Goal: Task Accomplishment & Management: Use online tool/utility

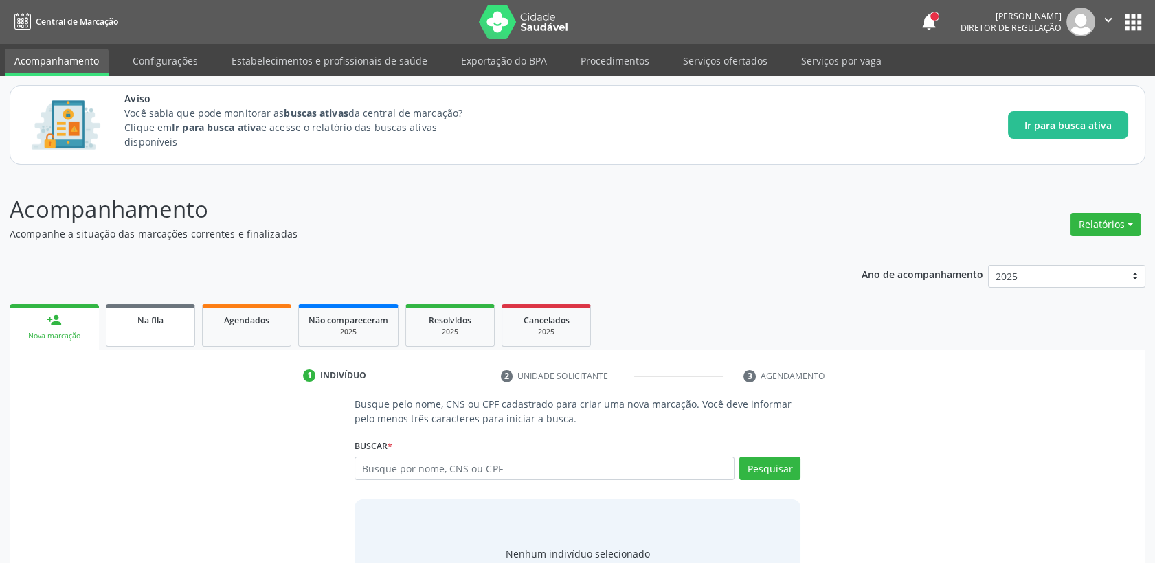
click at [170, 323] on div "Na fila" at bounding box center [150, 320] width 69 height 14
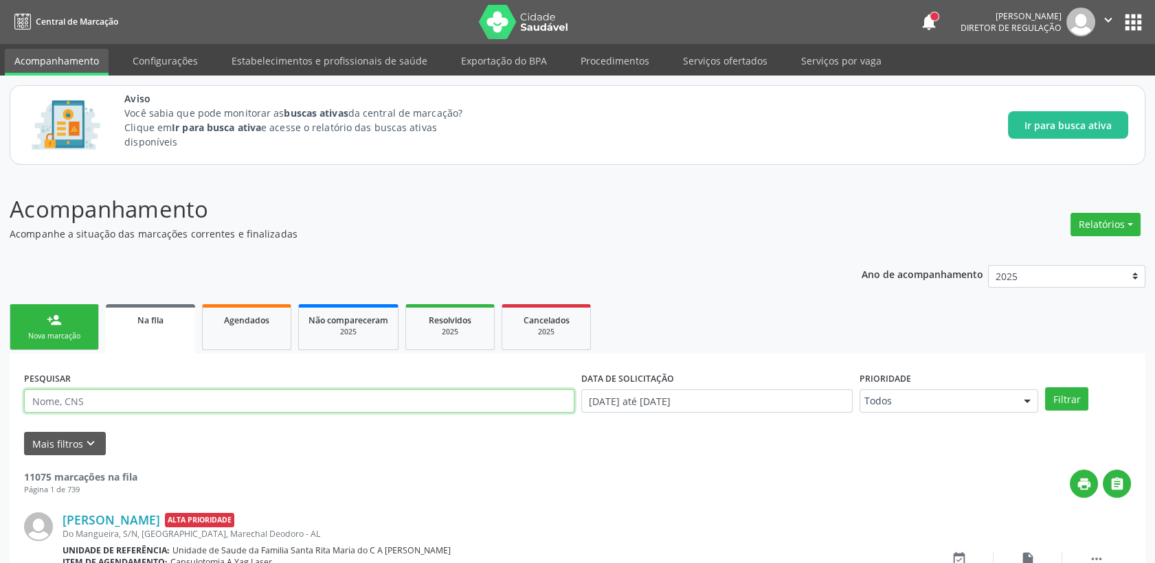
click at [75, 402] on input "text" at bounding box center [299, 401] width 550 height 23
type input "700502158428759"
click at [1045, 387] on button "Filtrar" at bounding box center [1066, 398] width 43 height 23
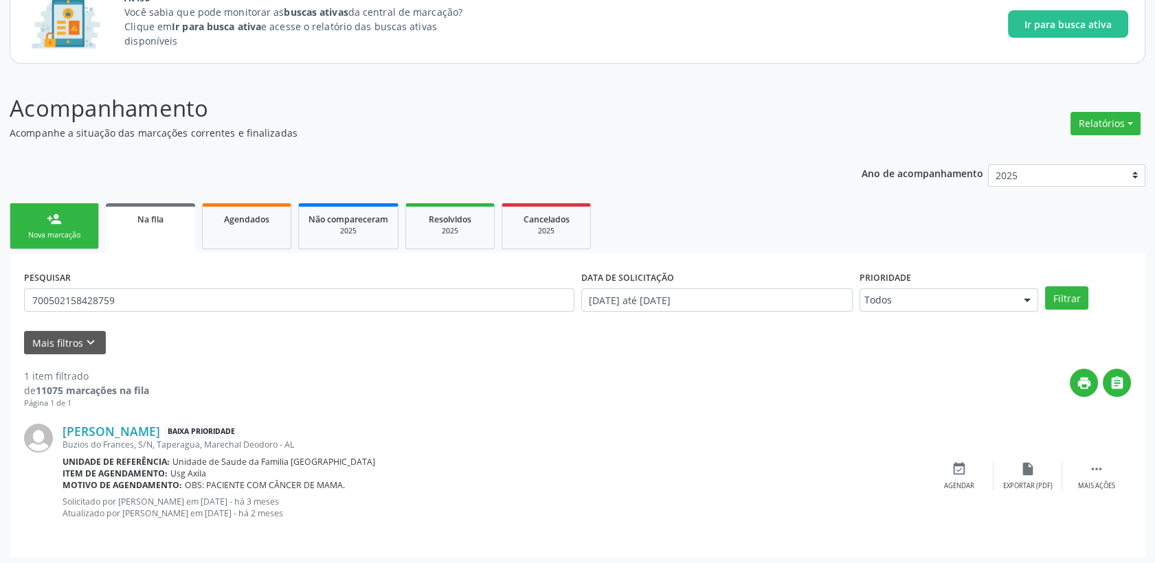
scroll to position [104, 0]
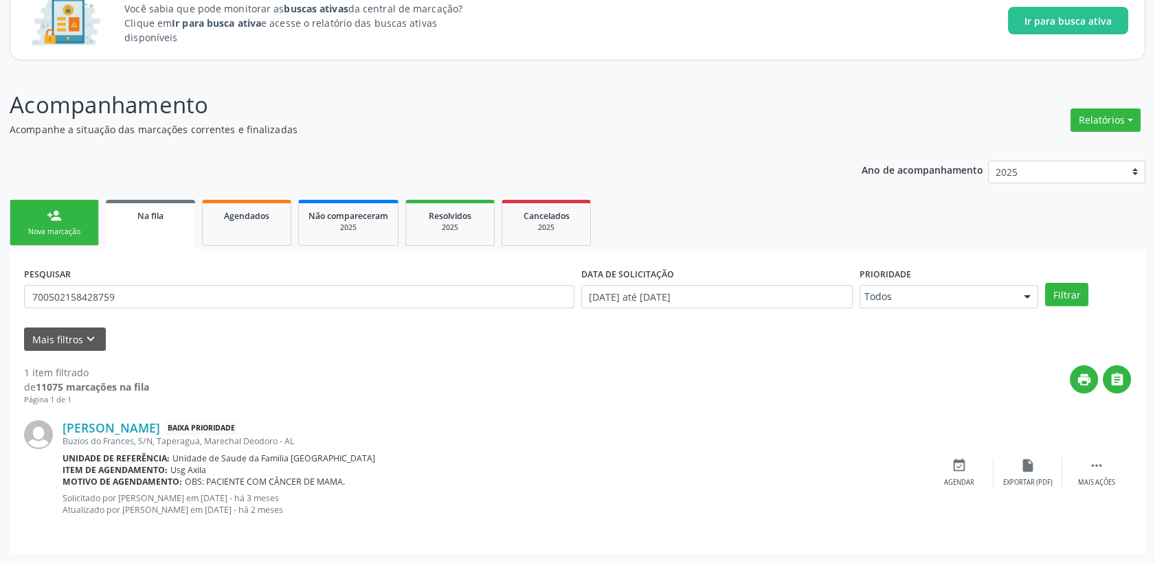
click at [600, 162] on div "Ano de acompanhamento 2025 person_add Nova marcação Na fila Agendados Não compa…" at bounding box center [578, 353] width 1136 height 404
click at [243, 216] on span "Agendados" at bounding box center [246, 216] width 45 height 12
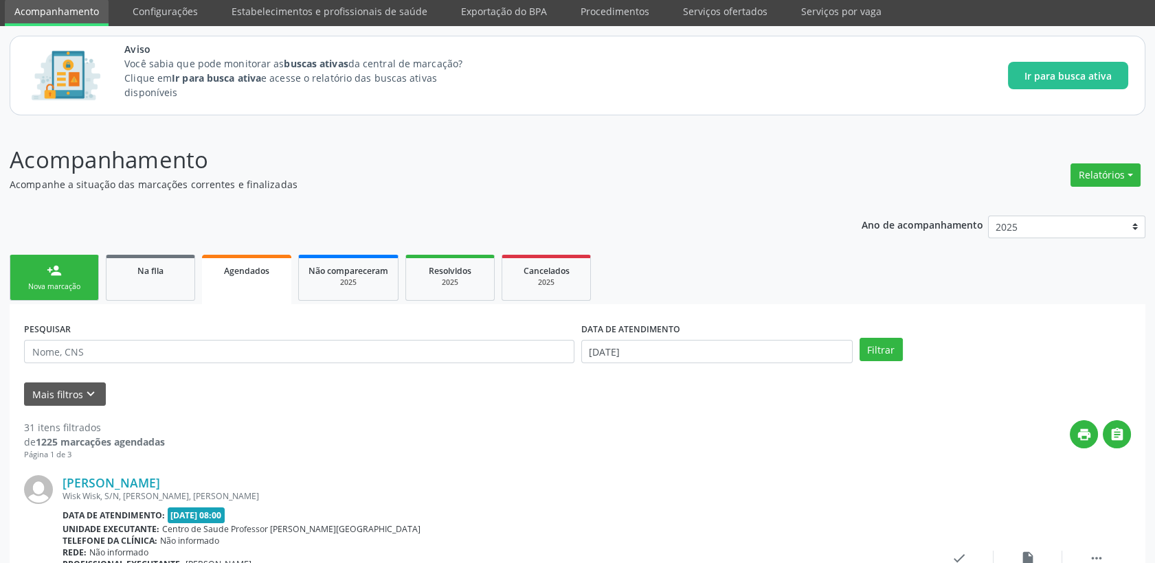
scroll to position [76, 0]
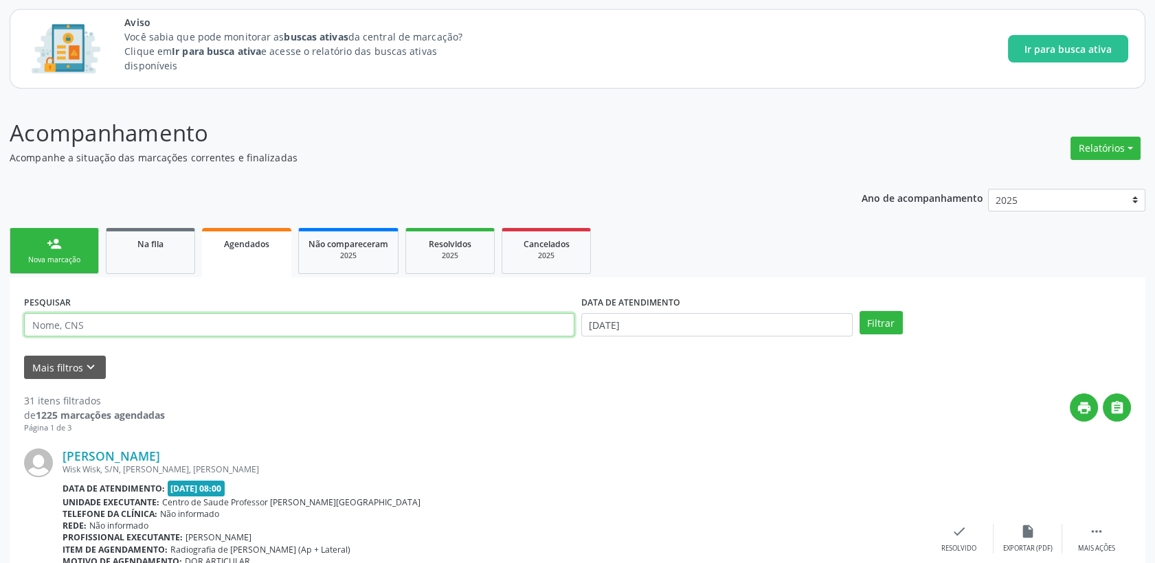
click at [240, 319] on input "text" at bounding box center [299, 324] width 550 height 23
type input "suene"
click at [892, 318] on button "Filtrar" at bounding box center [880, 322] width 43 height 23
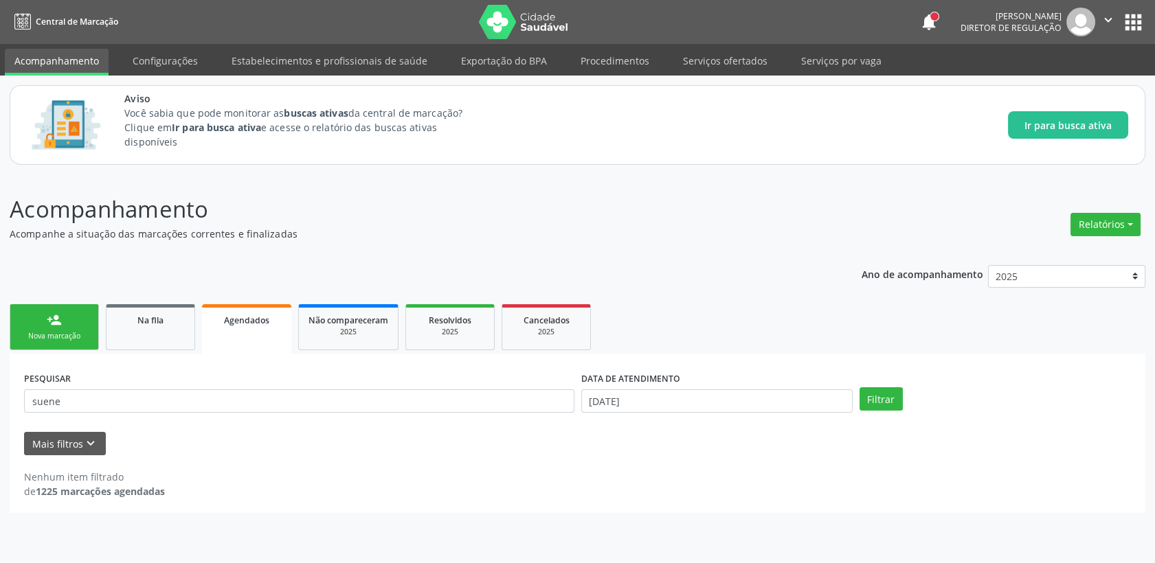
scroll to position [0, 0]
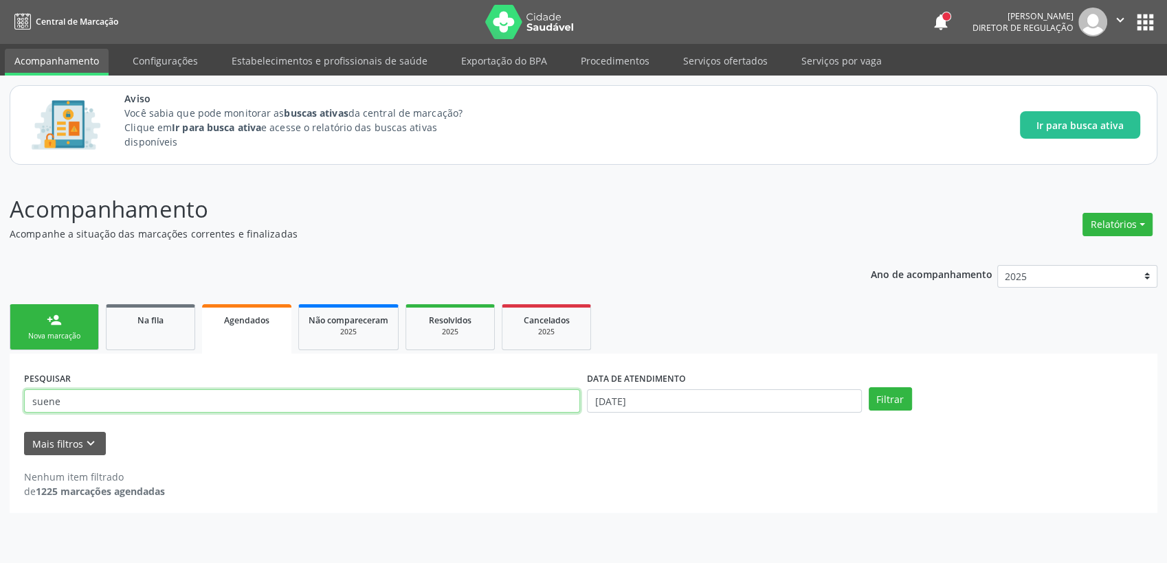
drag, startPoint x: 179, startPoint y: 404, endPoint x: 0, endPoint y: 397, distance: 178.8
click at [0, 399] on html "Central de Marcação notifications [PERSON_NAME] Diretor de regulação  Configur…" at bounding box center [583, 281] width 1167 height 563
type input "franciele"
click at [868, 387] on button "Filtrar" at bounding box center [889, 398] width 43 height 23
click at [216, 335] on link "Agendados" at bounding box center [246, 328] width 89 height 49
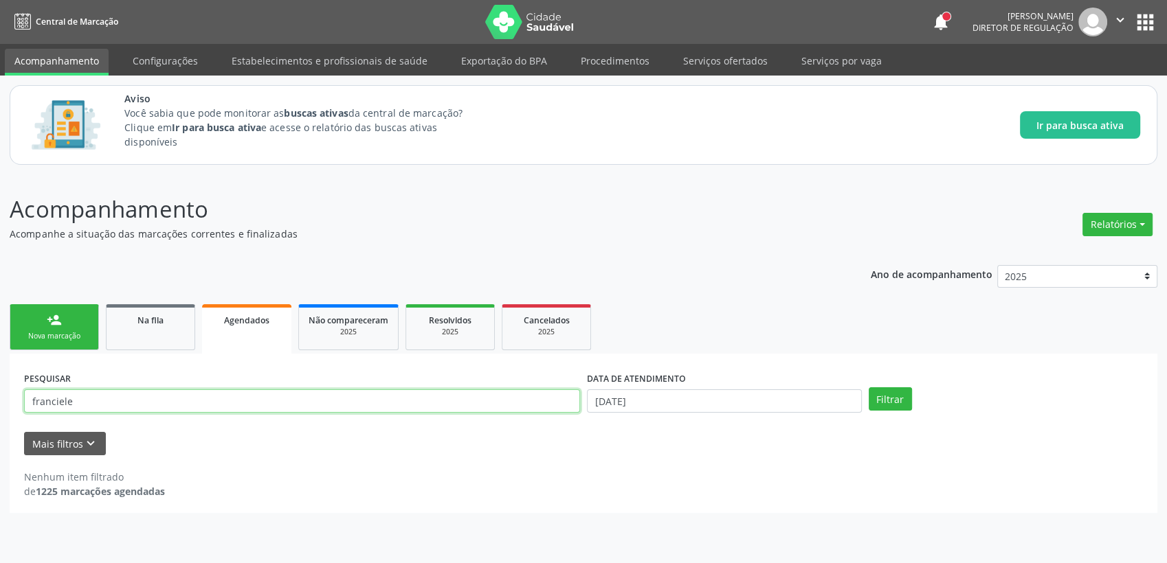
drag, startPoint x: 254, startPoint y: 390, endPoint x: 0, endPoint y: 412, distance: 254.5
click at [0, 412] on html "Central de Marcação notifications [PERSON_NAME] Diretor de regulação  Configur…" at bounding box center [583, 281] width 1167 height 563
click at [868, 387] on button "Filtrar" at bounding box center [889, 398] width 43 height 23
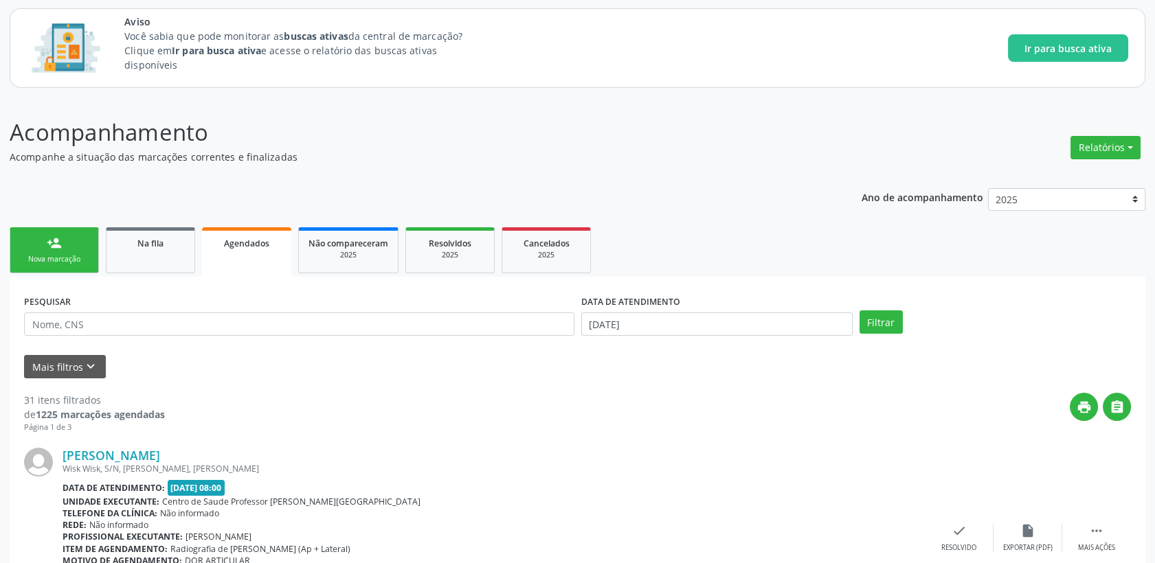
scroll to position [76, 0]
click at [864, 330] on button "Filtrar" at bounding box center [880, 322] width 43 height 23
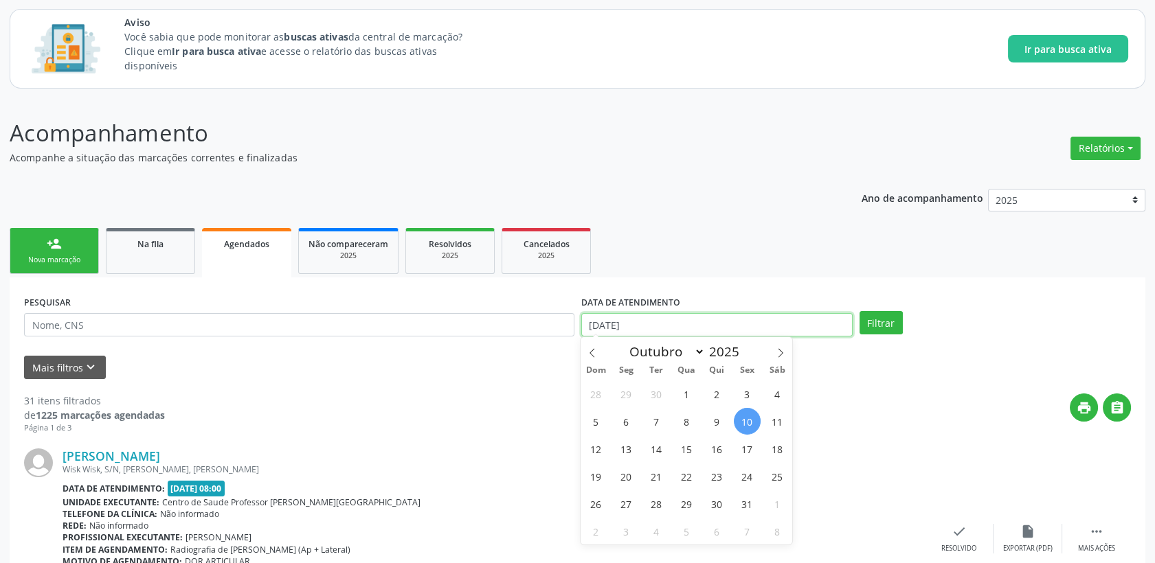
click at [808, 315] on input "[DATE]" at bounding box center [716, 324] width 271 height 23
click at [663, 391] on span "30" at bounding box center [656, 394] width 27 height 27
type input "[DATE]"
click at [734, 423] on span "10" at bounding box center [747, 421] width 27 height 27
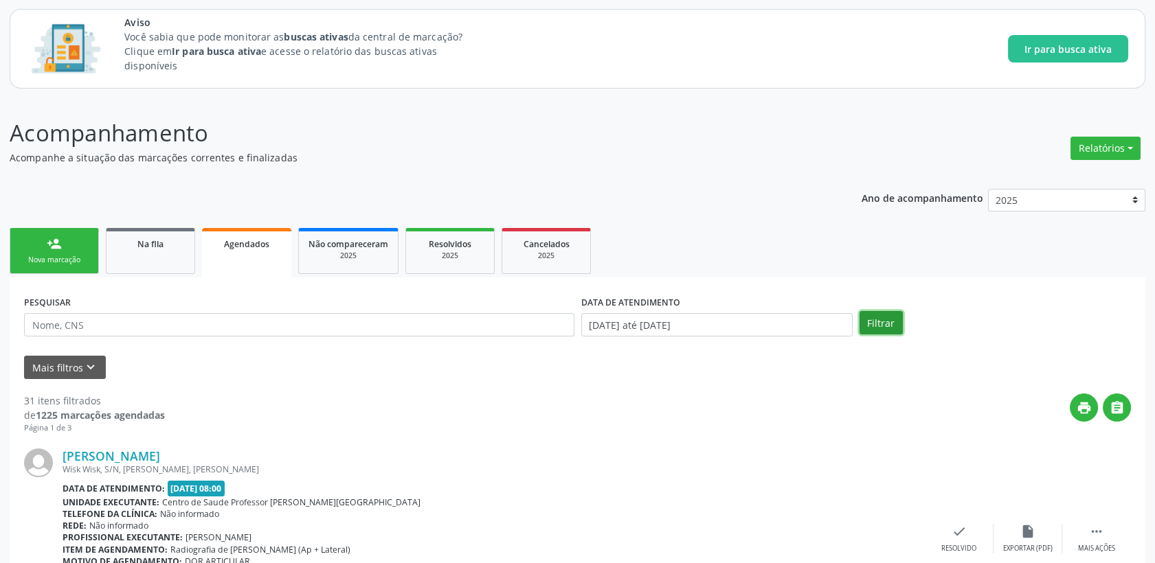
click at [883, 324] on button "Filtrar" at bounding box center [880, 322] width 43 height 23
click at [78, 366] on button "Mais filtros keyboard_arrow_down" at bounding box center [65, 368] width 82 height 24
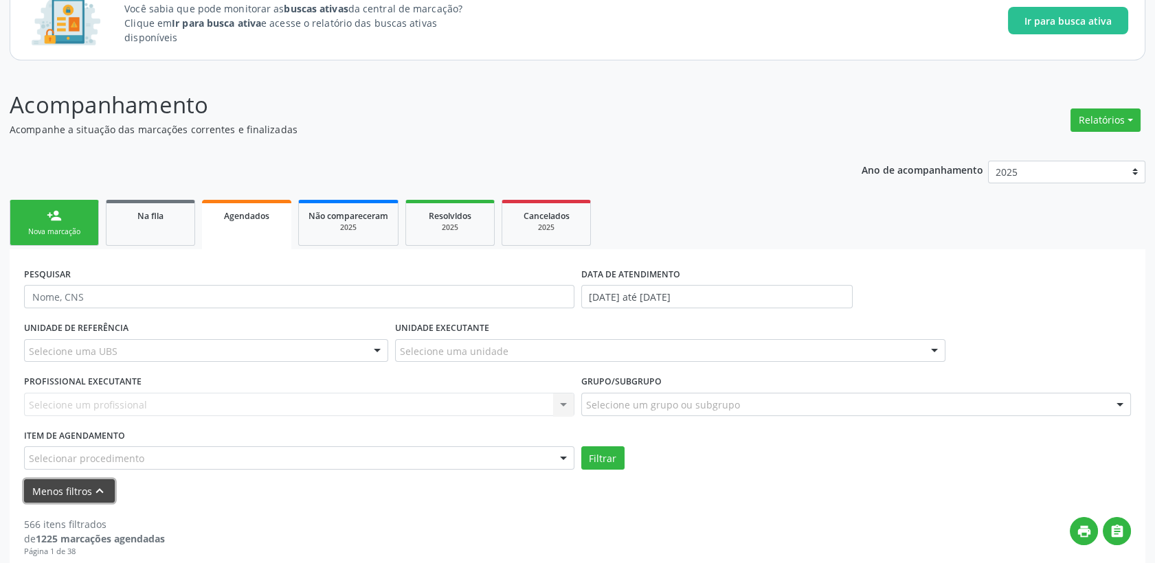
scroll to position [153, 0]
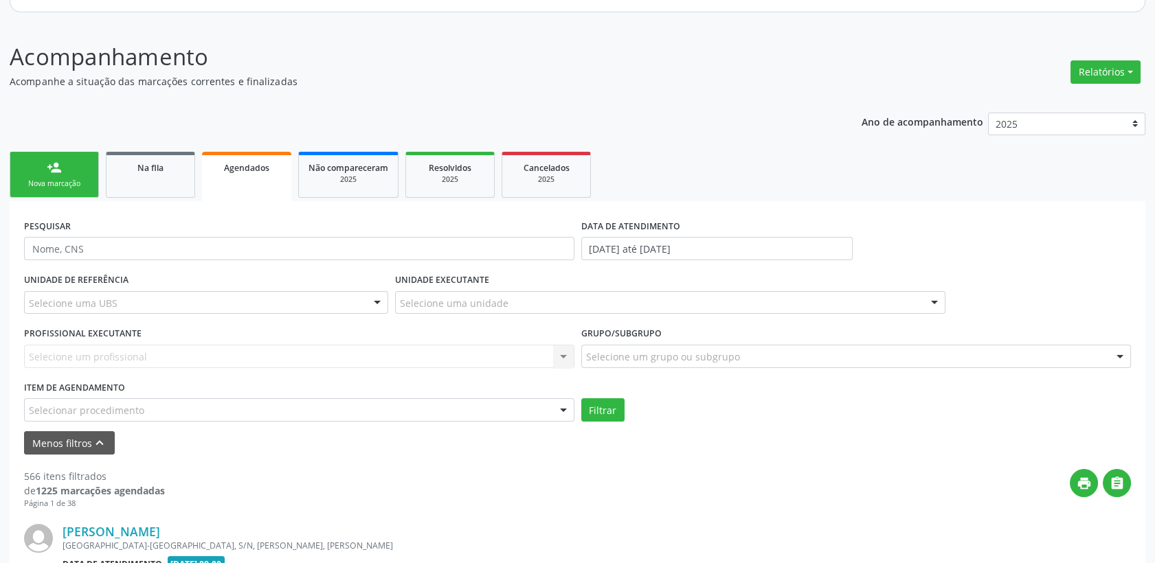
click at [206, 413] on div "Selecionar procedimento" at bounding box center [299, 409] width 550 height 23
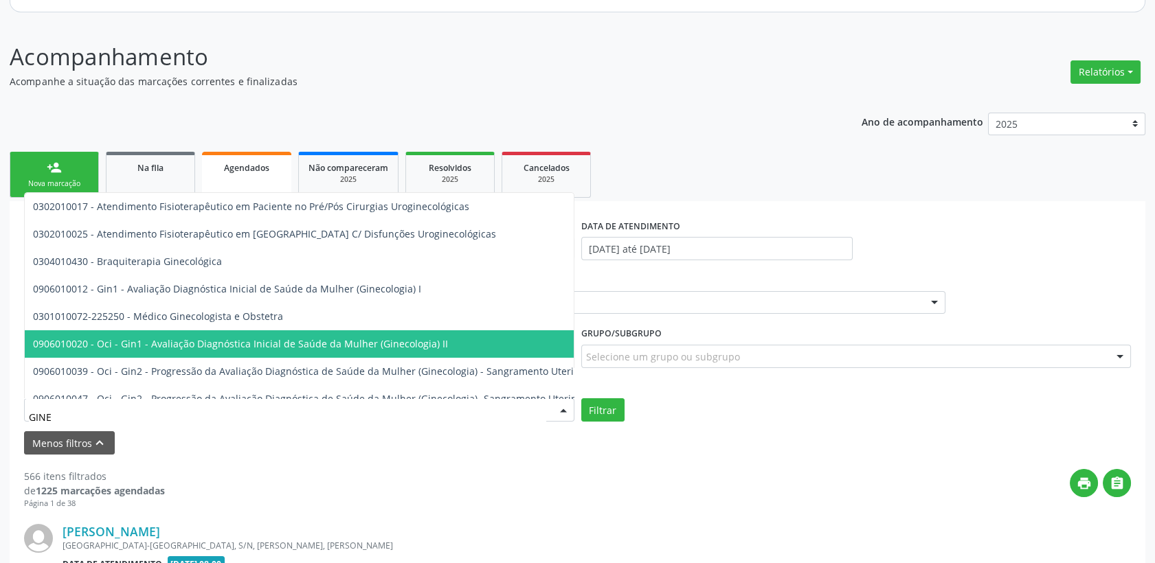
type input "GINEC"
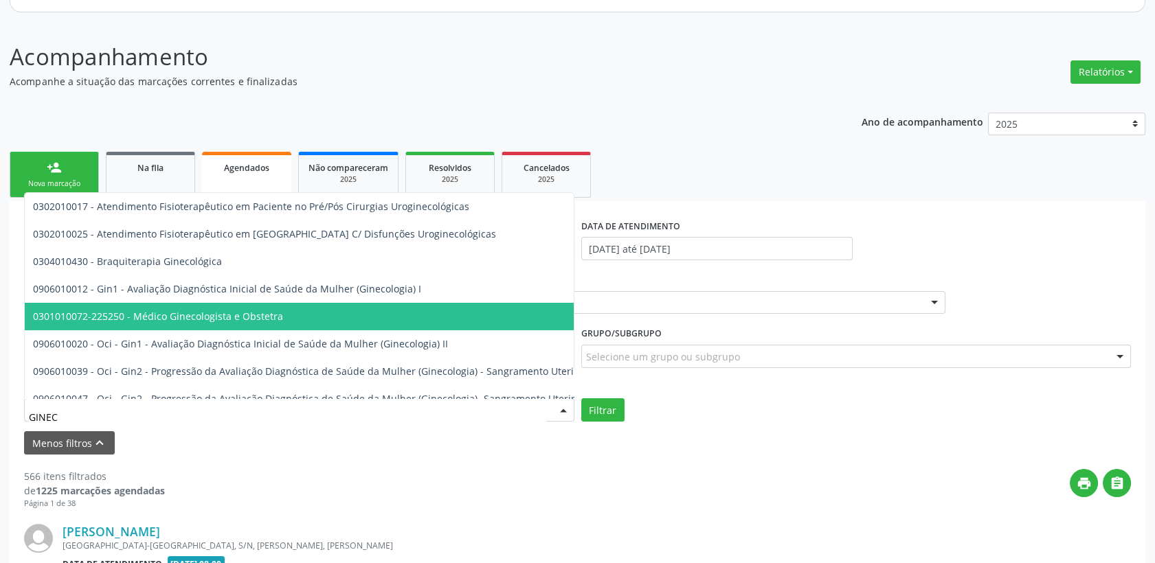
click at [254, 315] on span "0301010072-225250 - Médico Ginecologista e Obstetra" at bounding box center [158, 316] width 250 height 13
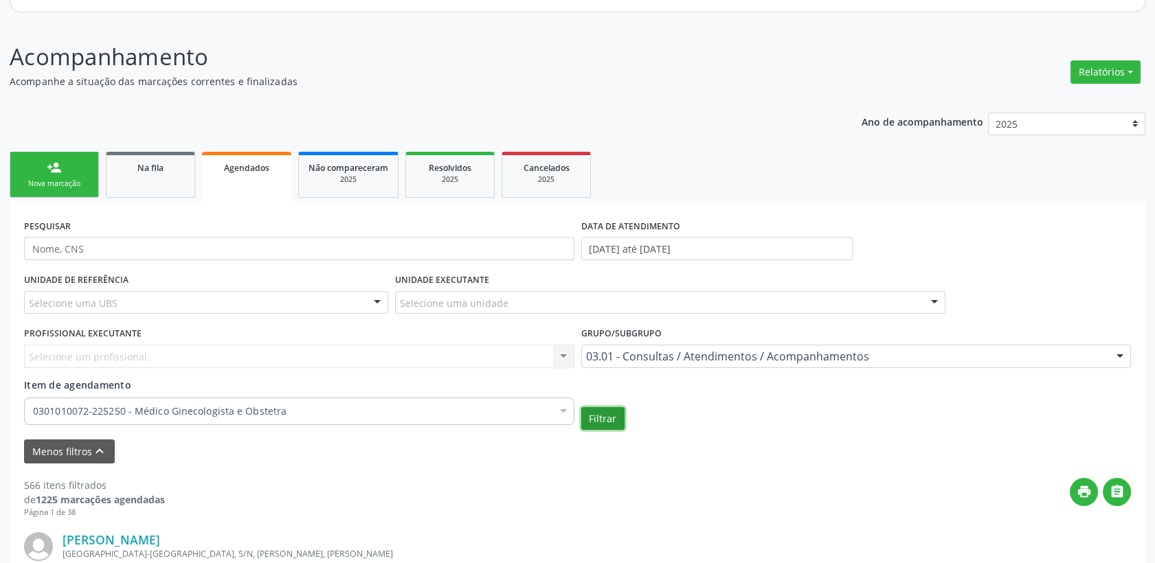
click at [593, 413] on button "Filtrar" at bounding box center [602, 418] width 43 height 23
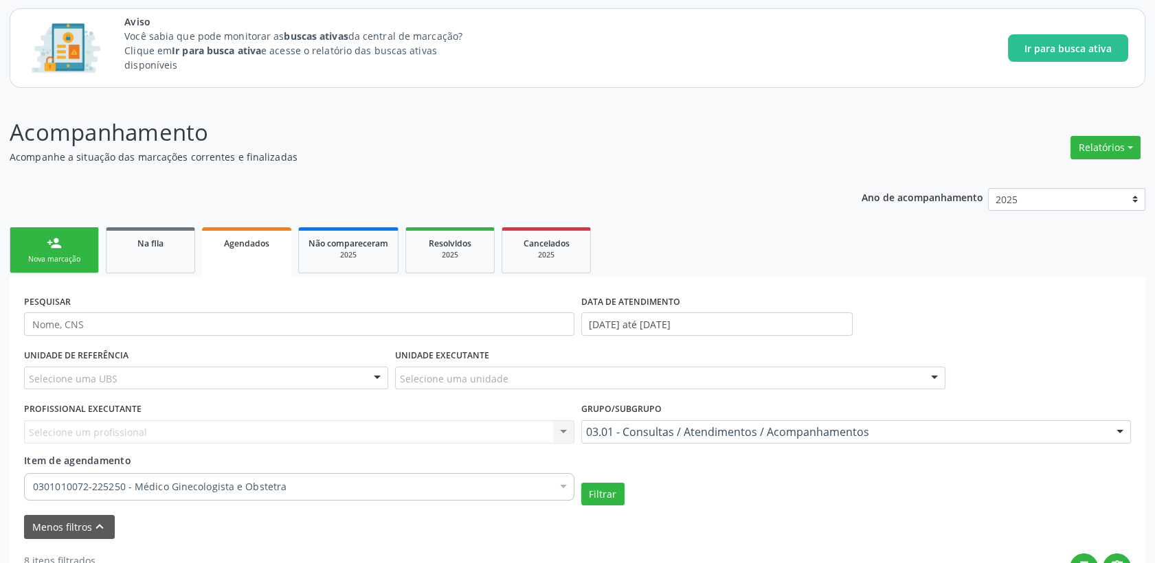
scroll to position [76, 0]
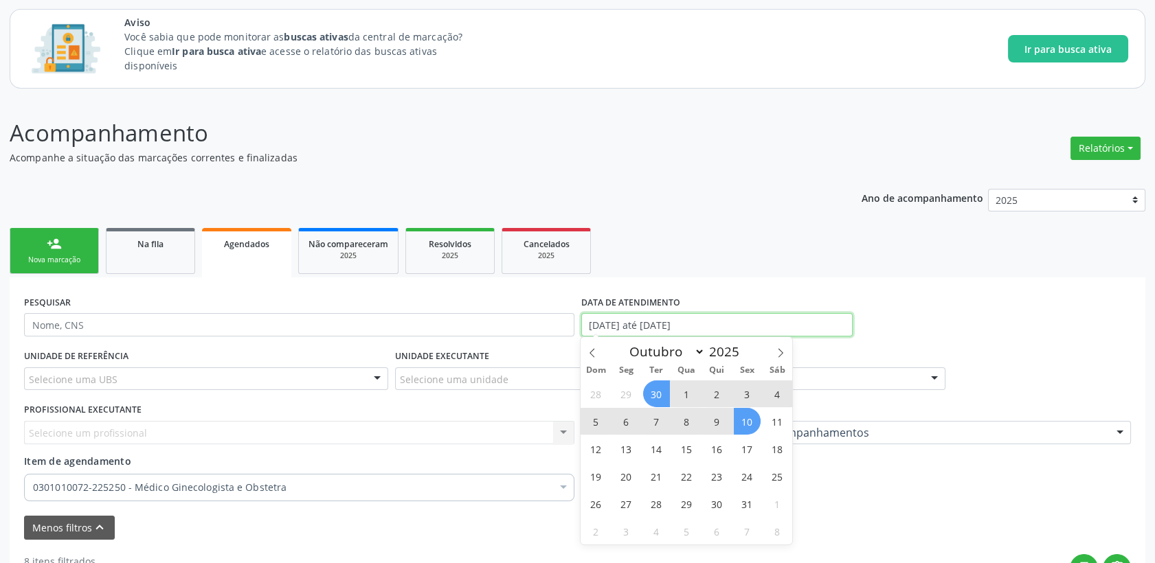
click at [623, 322] on input "[DATE] até [DATE]" at bounding box center [716, 324] width 271 height 23
click at [596, 348] on icon at bounding box center [592, 353] width 10 height 10
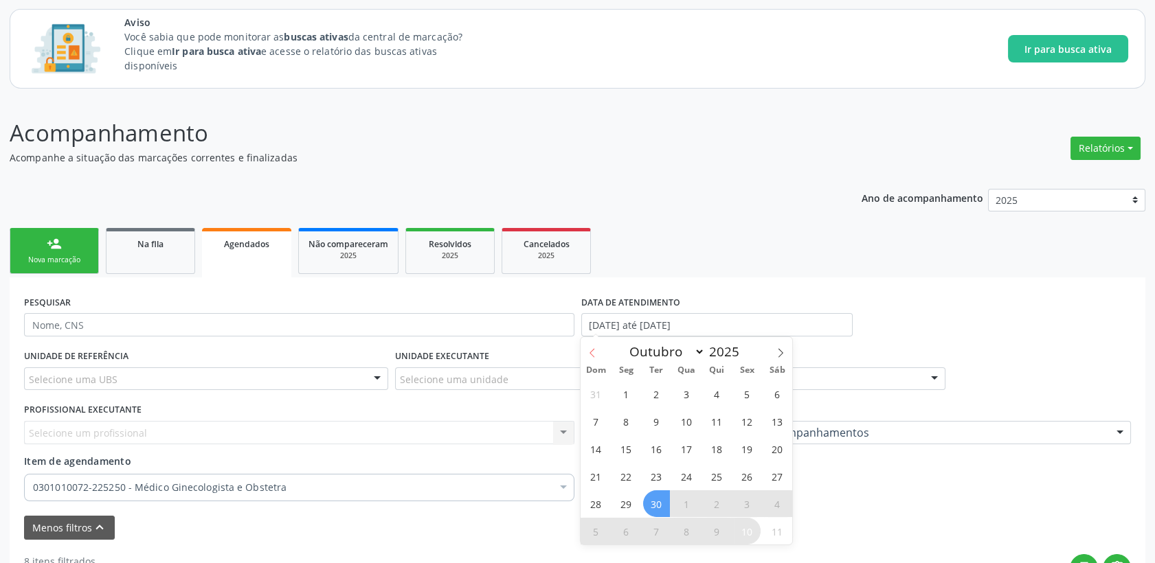
select select "8"
click at [627, 472] on span "22" at bounding box center [626, 476] width 27 height 27
type input "[DATE]"
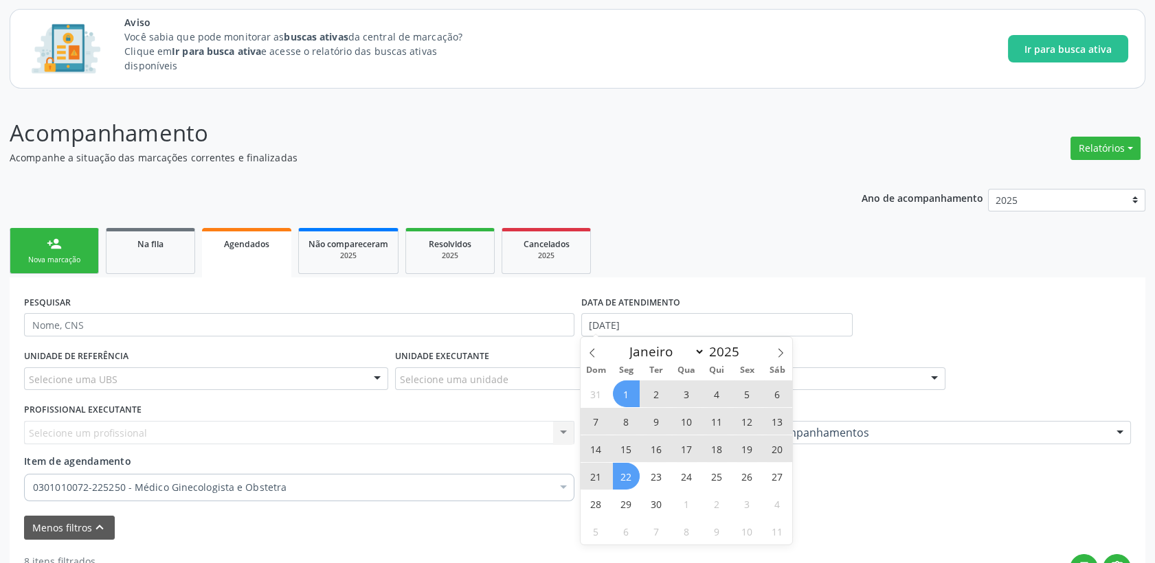
click at [621, 398] on span "1" at bounding box center [626, 394] width 27 height 27
click at [725, 327] on input "[DATE] até [DATE]" at bounding box center [716, 324] width 271 height 23
click at [776, 352] on icon at bounding box center [781, 353] width 10 height 10
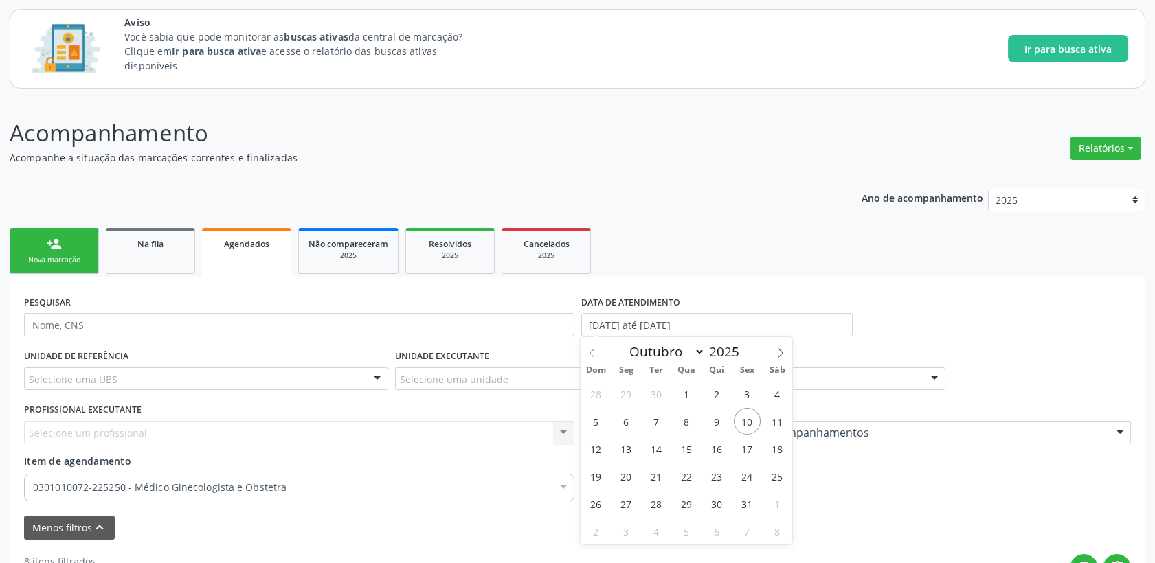
click at [594, 358] on span at bounding box center [592, 348] width 23 height 23
select select "8"
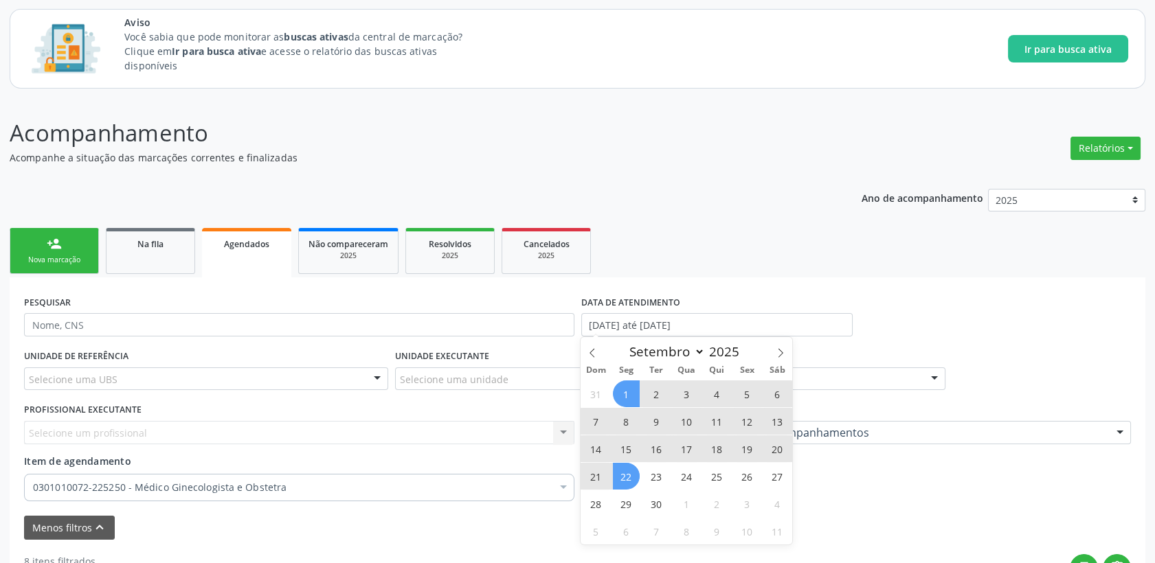
click at [627, 396] on span "1" at bounding box center [626, 394] width 27 height 27
type input "[DATE]"
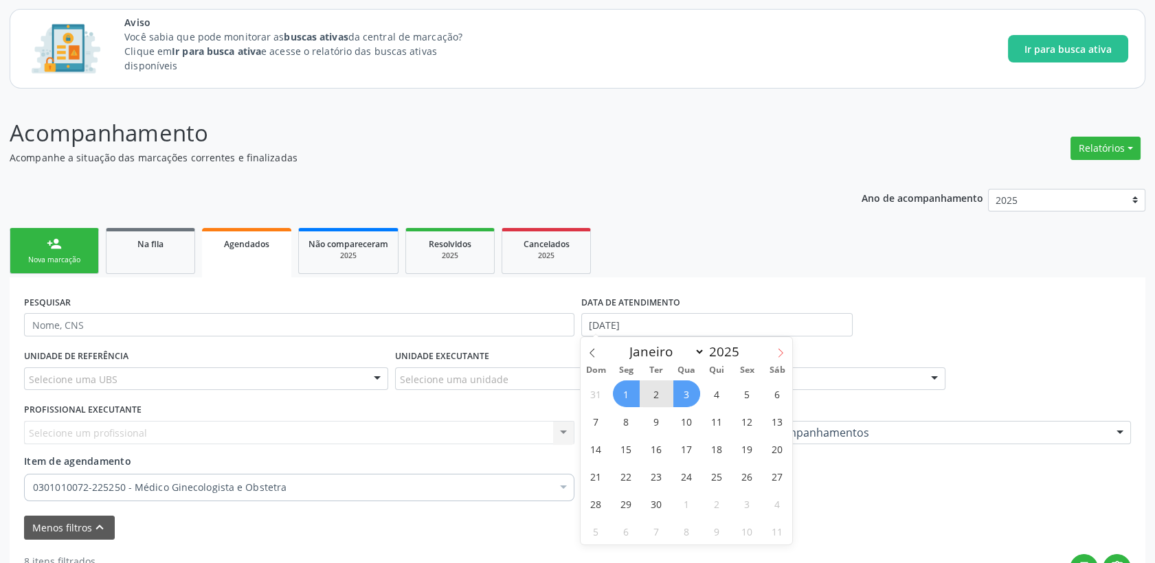
click at [783, 348] on icon at bounding box center [781, 353] width 10 height 10
select select "9"
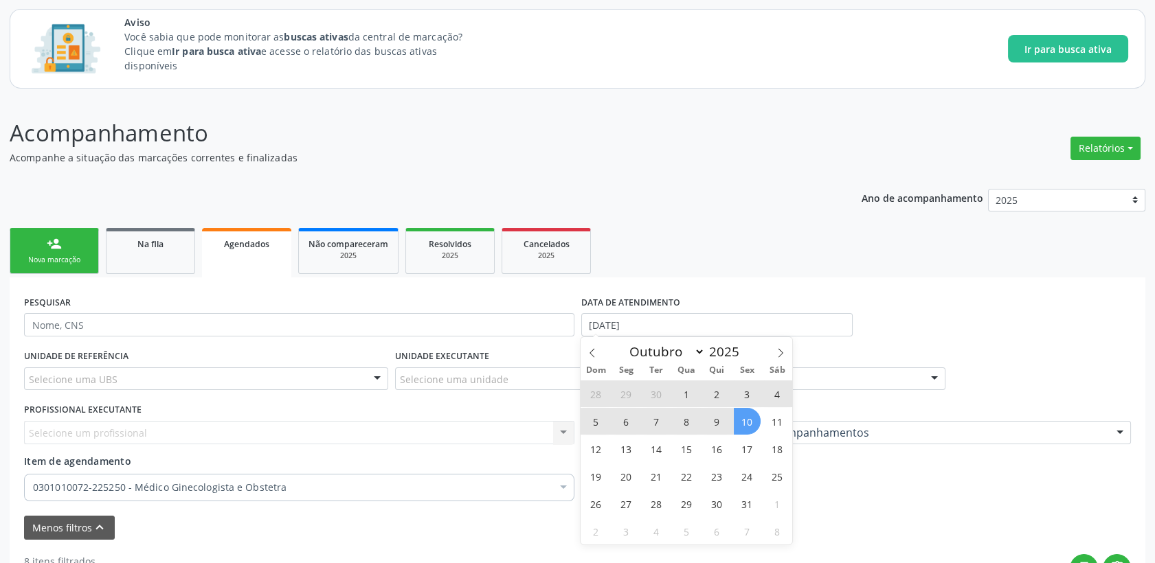
click at [734, 416] on span "10" at bounding box center [747, 421] width 27 height 27
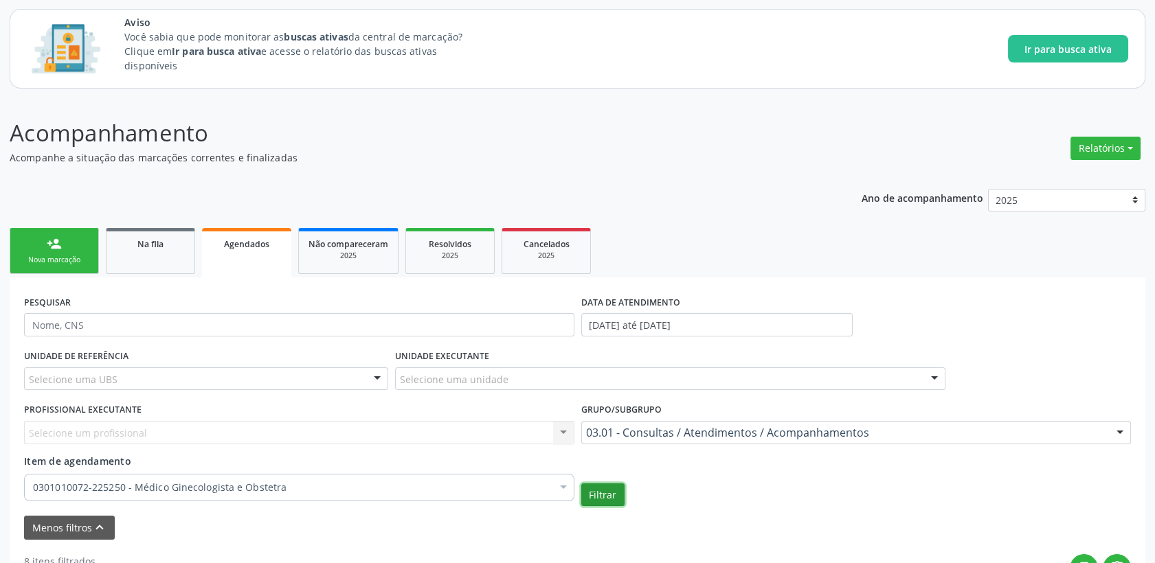
click at [614, 491] on button "Filtrar" at bounding box center [602, 495] width 43 height 23
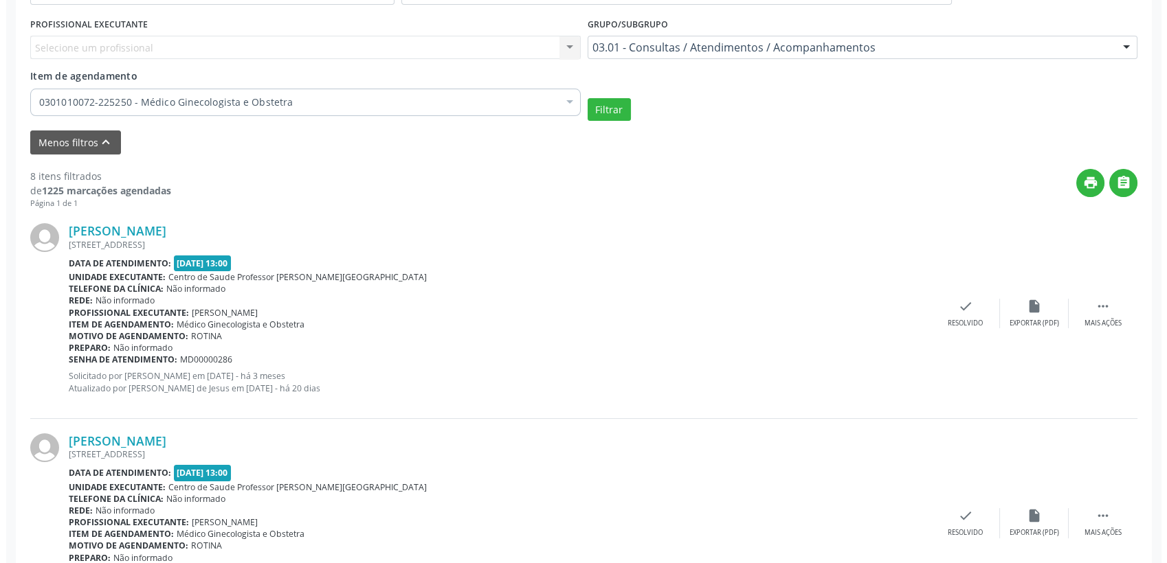
scroll to position [458, 0]
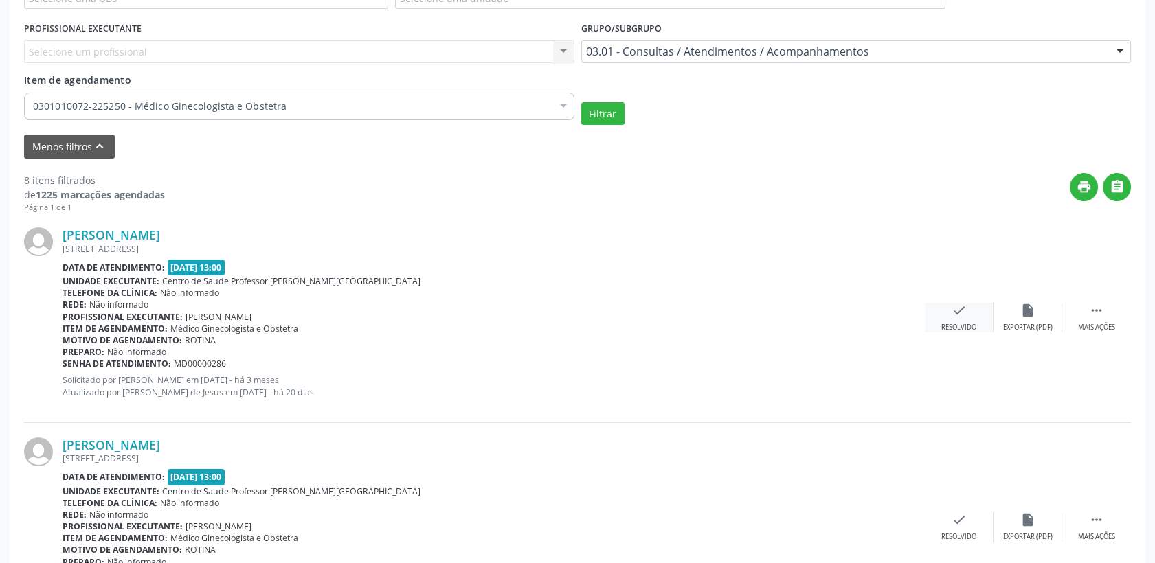
click at [947, 311] on div "check Resolvido" at bounding box center [959, 318] width 69 height 30
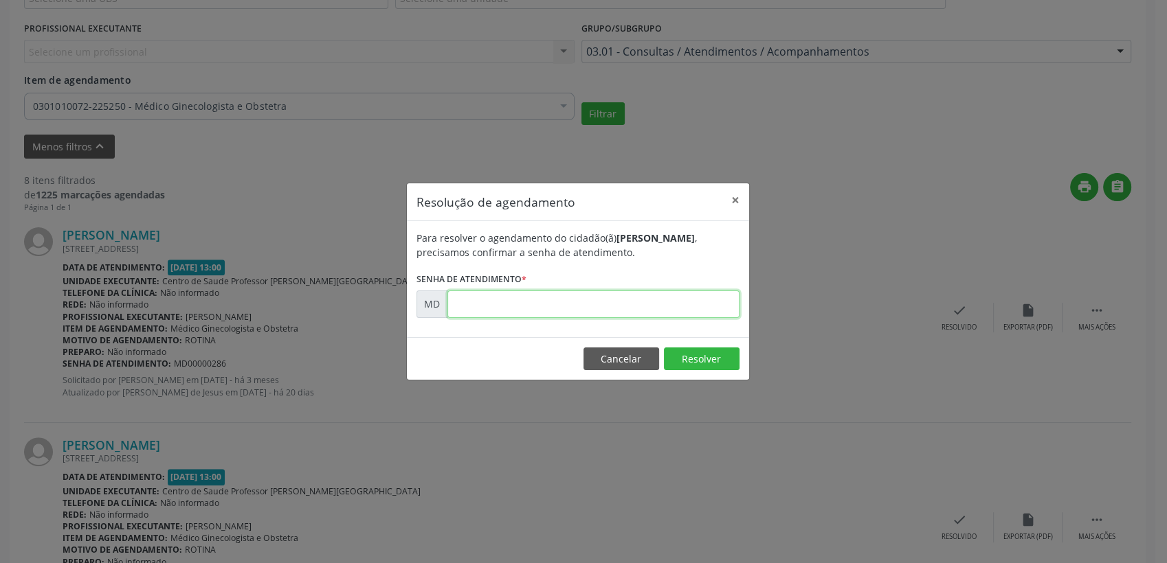
click at [523, 306] on input "text" at bounding box center [593, 304] width 292 height 27
type input "00000286"
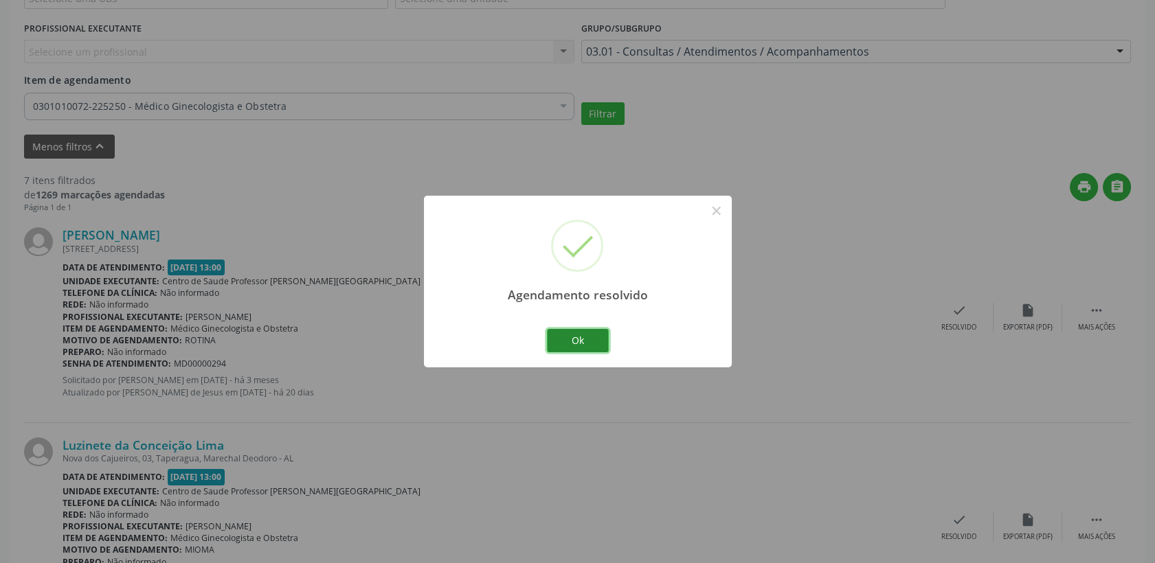
click at [561, 333] on button "Ok" at bounding box center [578, 340] width 62 height 23
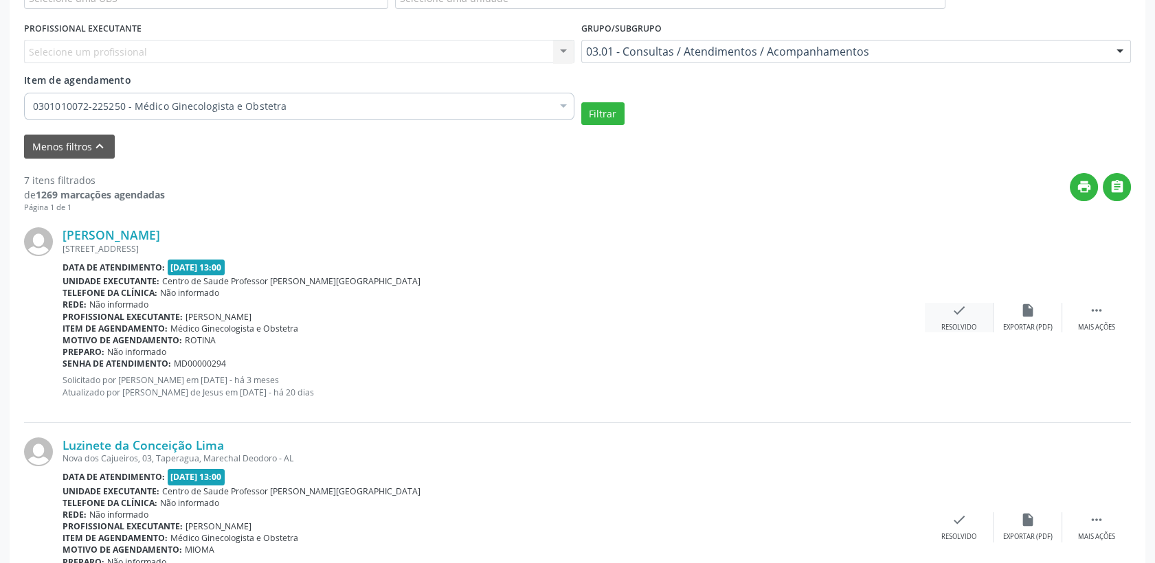
click at [962, 309] on icon "check" at bounding box center [959, 310] width 15 height 15
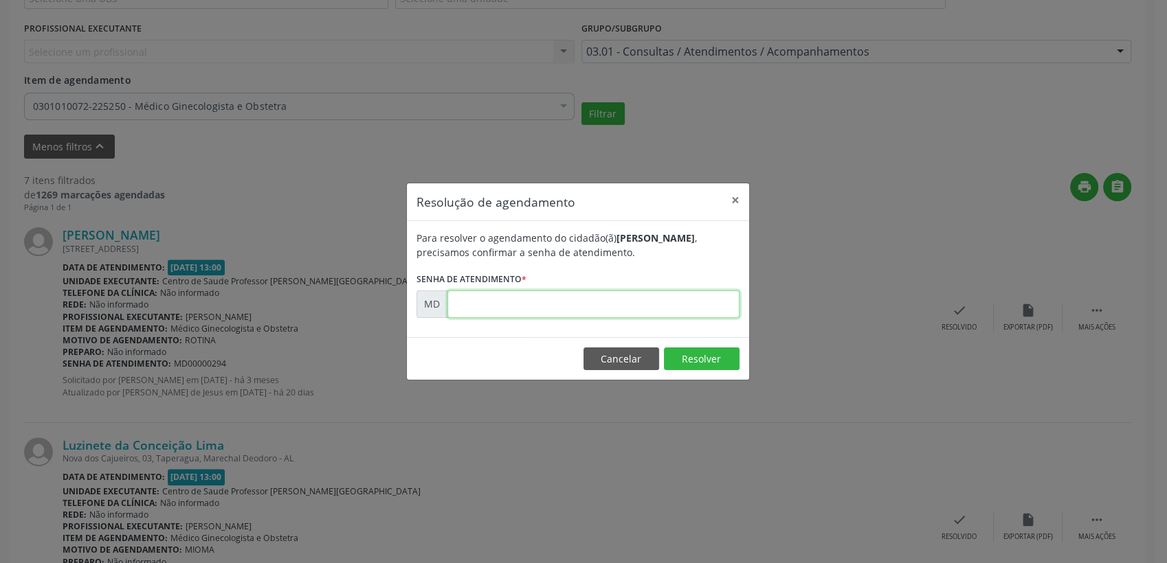
click at [721, 294] on input "text" at bounding box center [593, 304] width 292 height 27
type input "00000294"
click at [695, 365] on button "Resolver" at bounding box center [702, 359] width 76 height 23
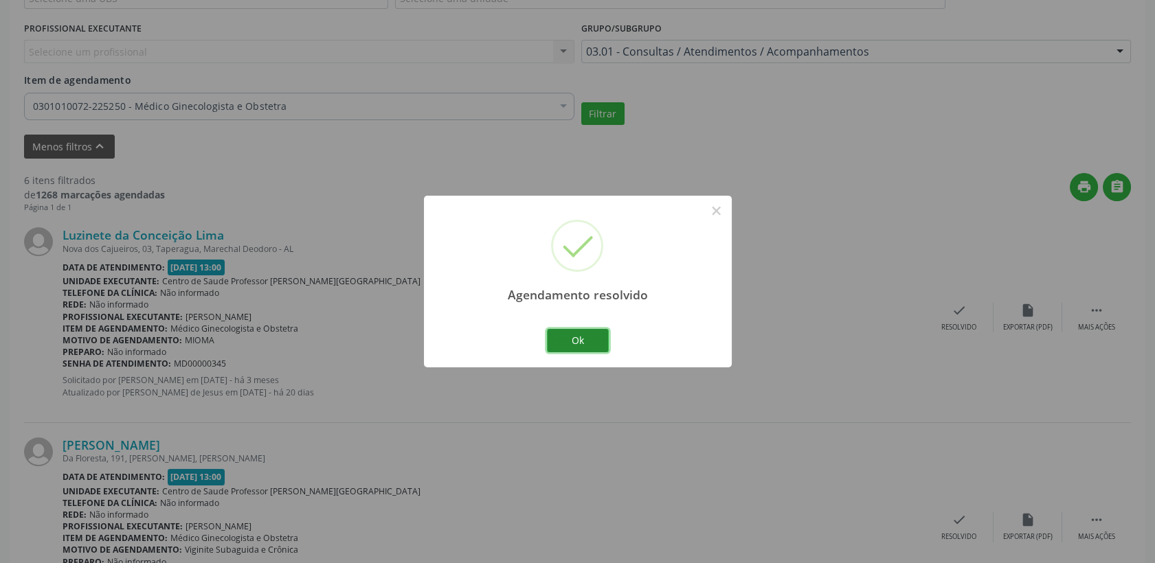
click at [595, 337] on button "Ok" at bounding box center [578, 340] width 62 height 23
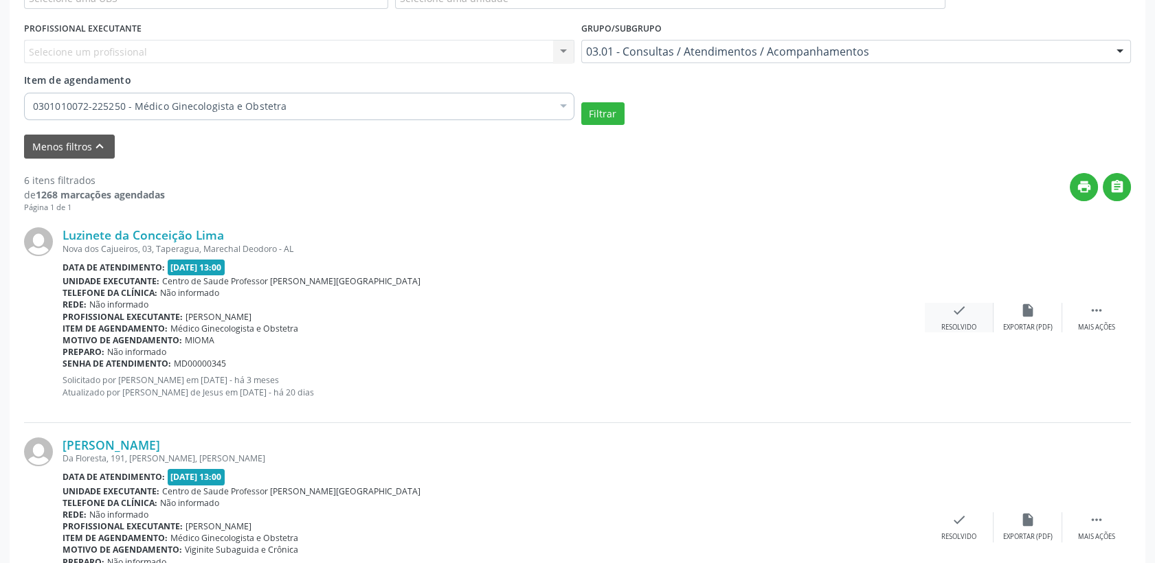
click at [949, 312] on div "check Resolvido" at bounding box center [959, 318] width 69 height 30
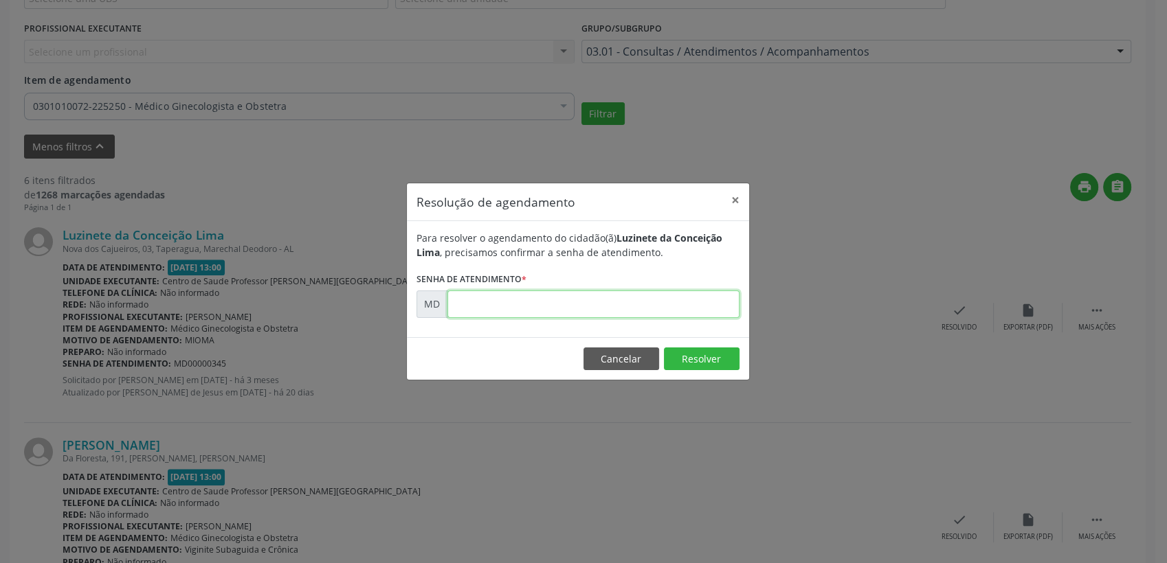
click at [567, 300] on input "text" at bounding box center [593, 304] width 292 height 27
type input "00000345"
click at [682, 349] on button "Resolver" at bounding box center [702, 359] width 76 height 23
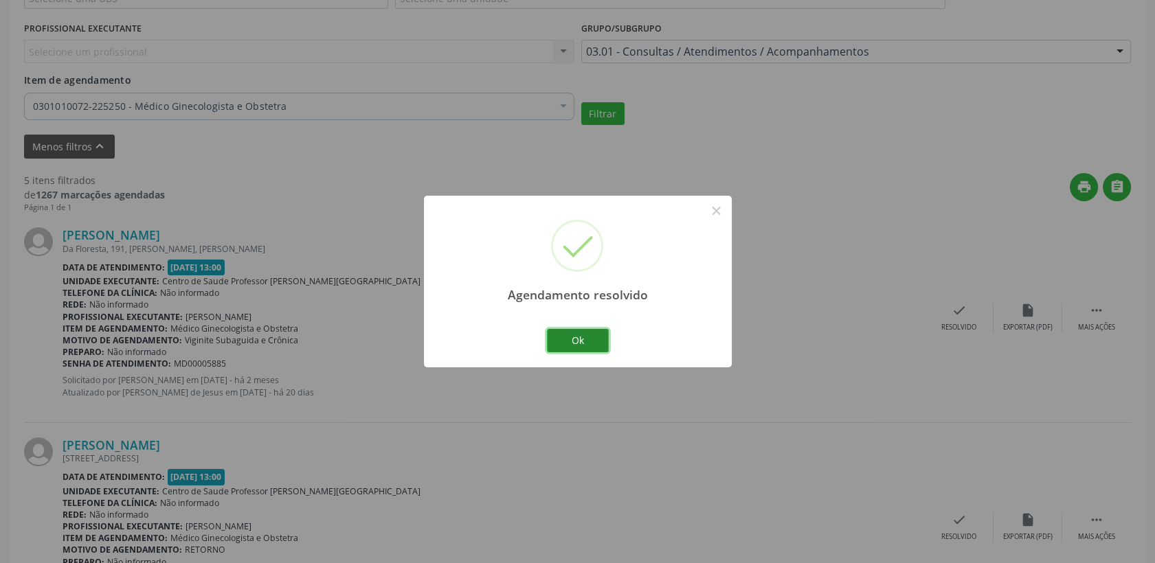
click at [598, 344] on button "Ok" at bounding box center [578, 340] width 62 height 23
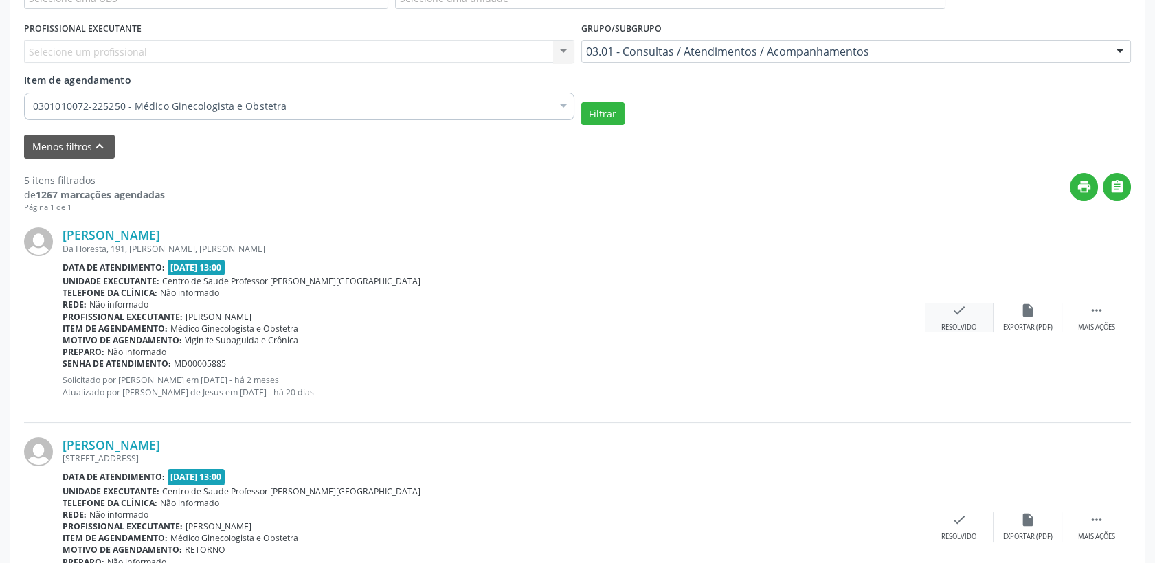
click at [965, 311] on icon "check" at bounding box center [959, 310] width 15 height 15
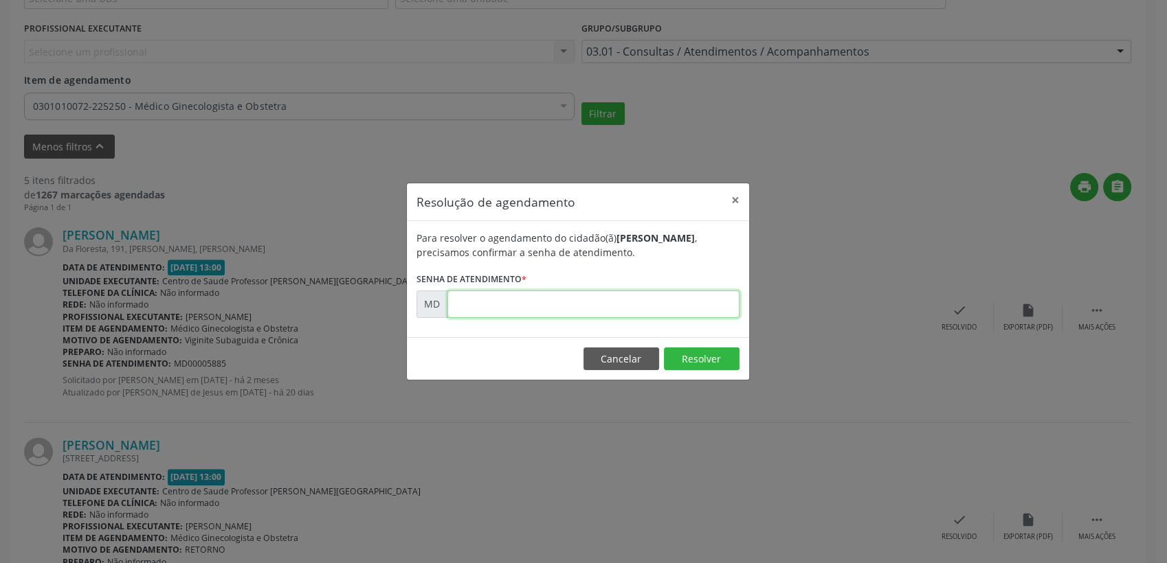
click at [593, 295] on input "text" at bounding box center [593, 304] width 292 height 27
type input "00005885"
click at [681, 363] on button "Resolver" at bounding box center [702, 359] width 76 height 23
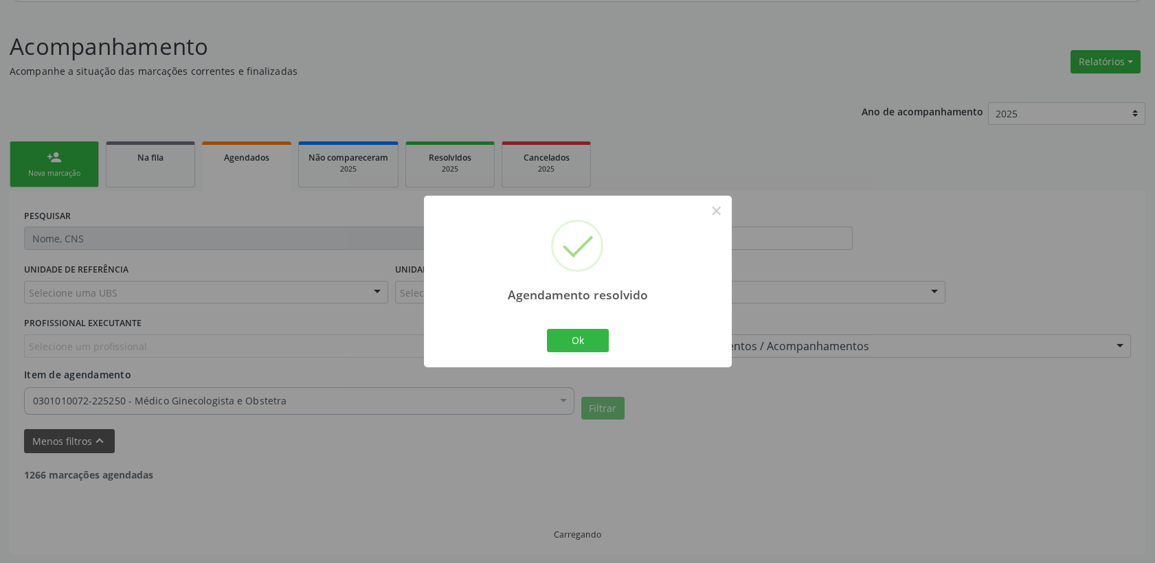
click at [610, 341] on div "Ok Cancel" at bounding box center [577, 340] width 68 height 29
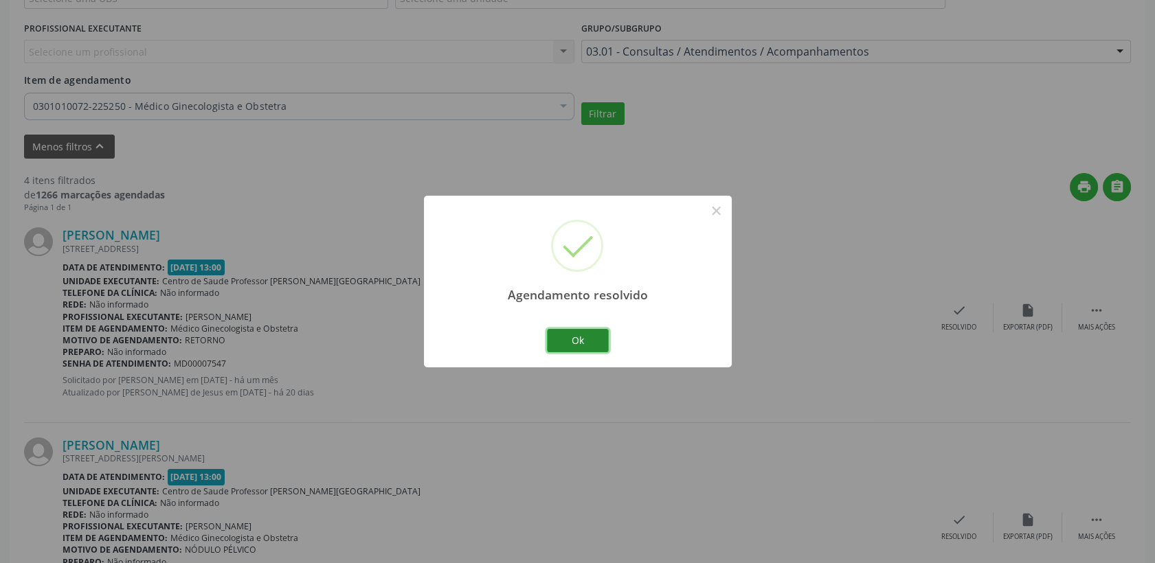
click at [590, 338] on button "Ok" at bounding box center [578, 340] width 62 height 23
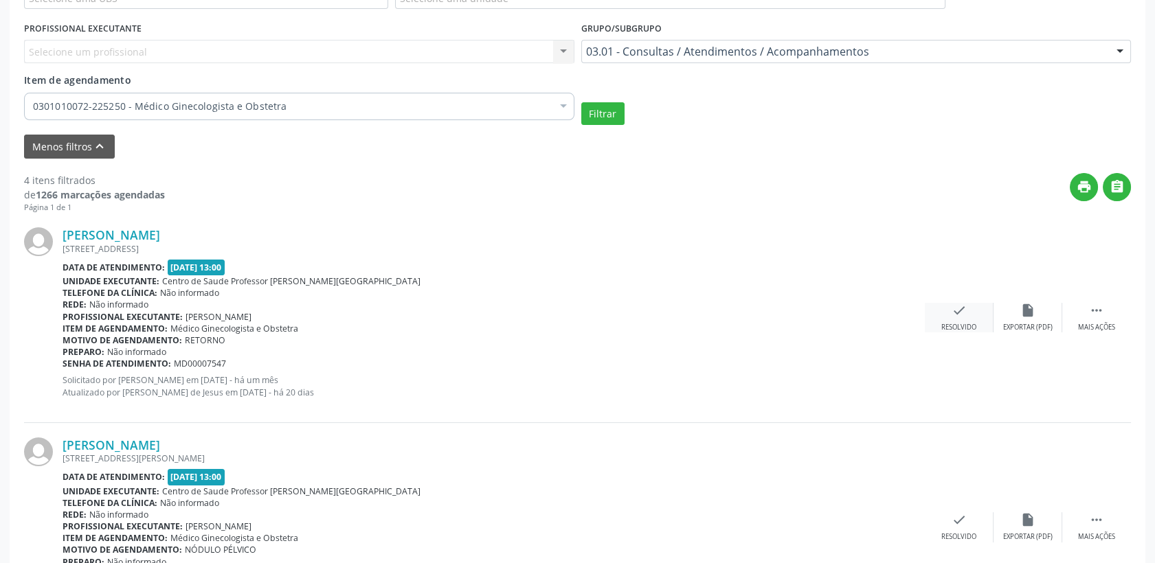
click at [953, 316] on icon "check" at bounding box center [959, 310] width 15 height 15
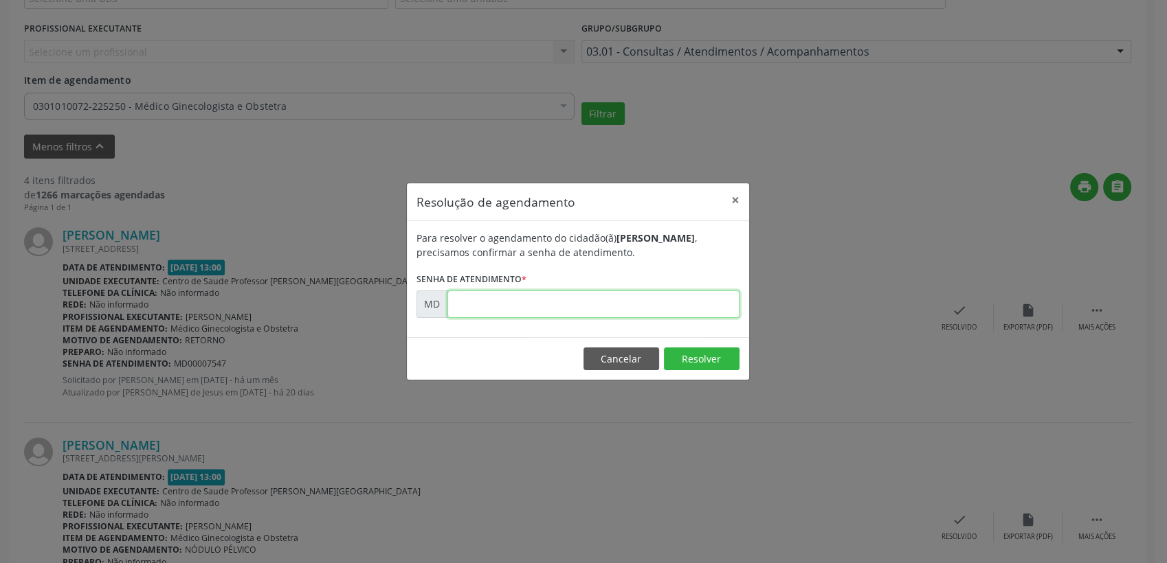
click at [594, 302] on input "text" at bounding box center [593, 304] width 292 height 27
type input "00007547"
click at [697, 362] on button "Resolver" at bounding box center [702, 359] width 76 height 23
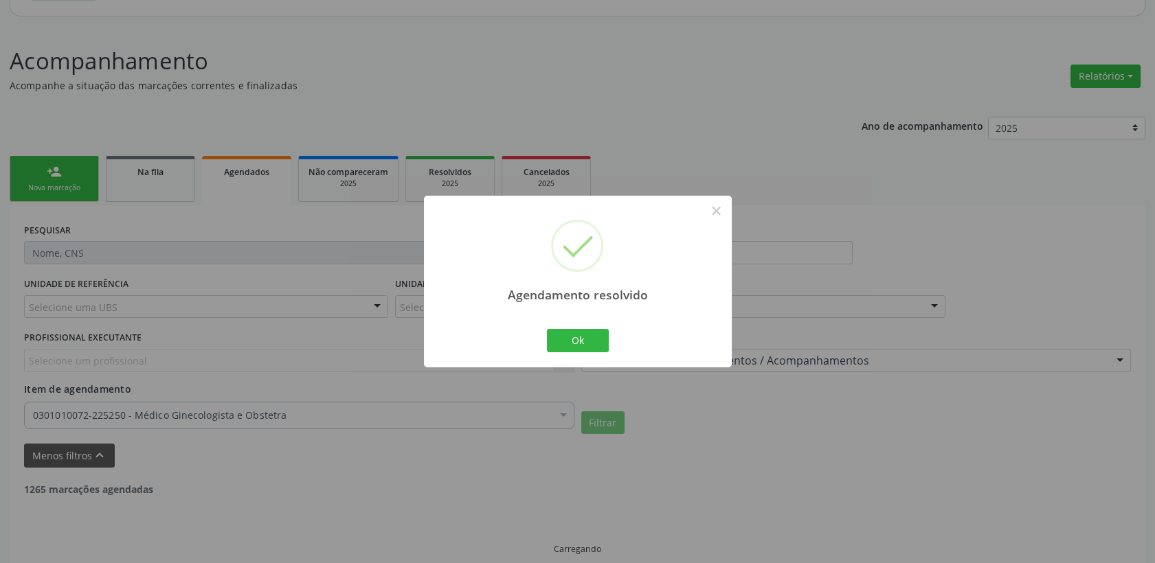
scroll to position [163, 0]
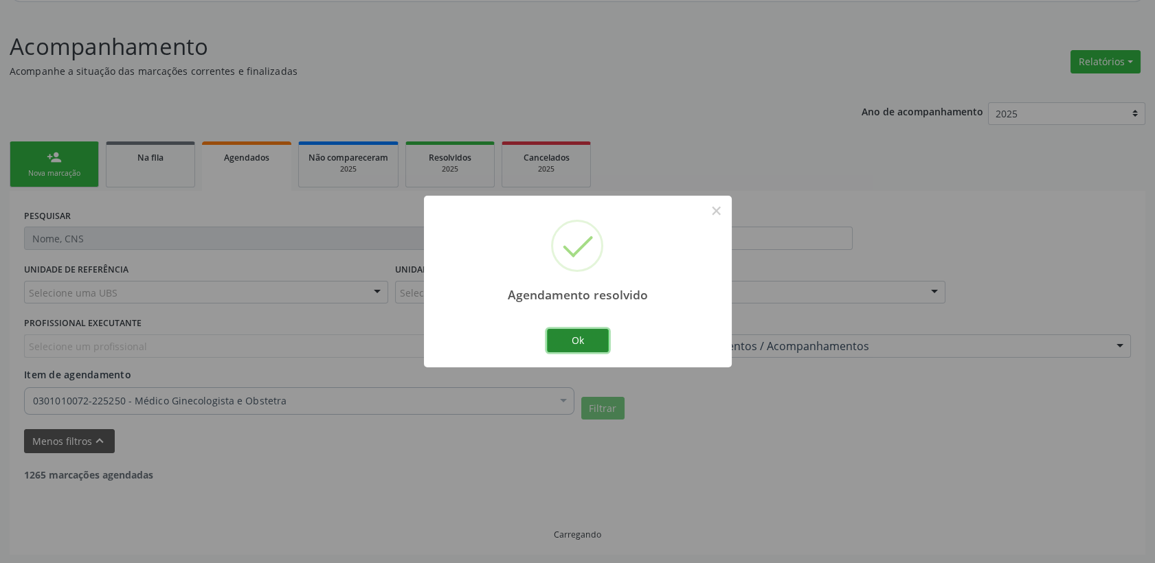
click at [598, 335] on button "Ok" at bounding box center [578, 340] width 62 height 23
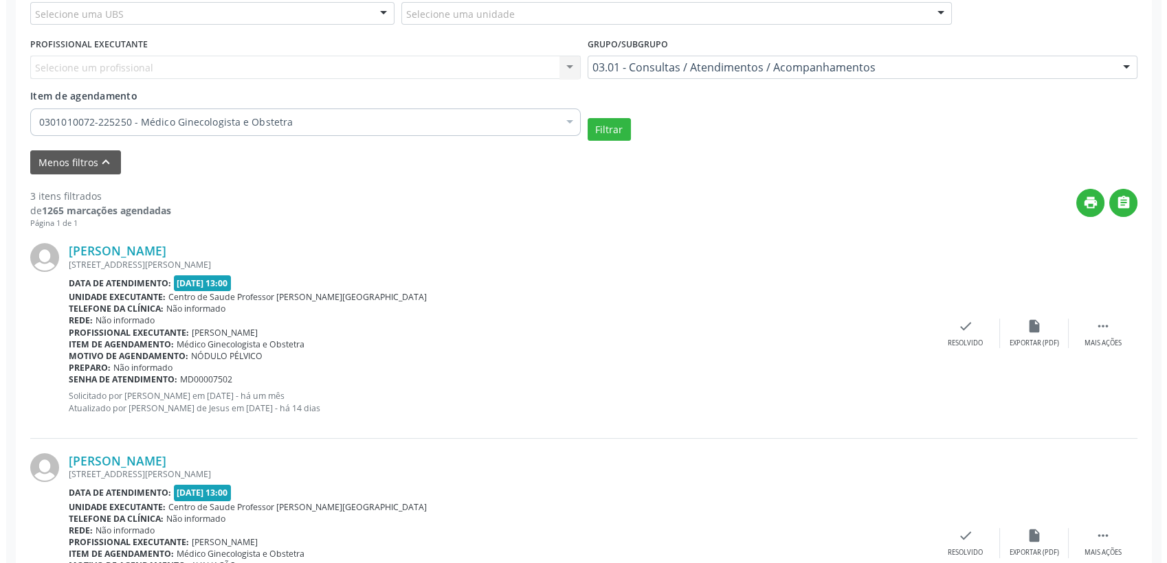
scroll to position [468, 0]
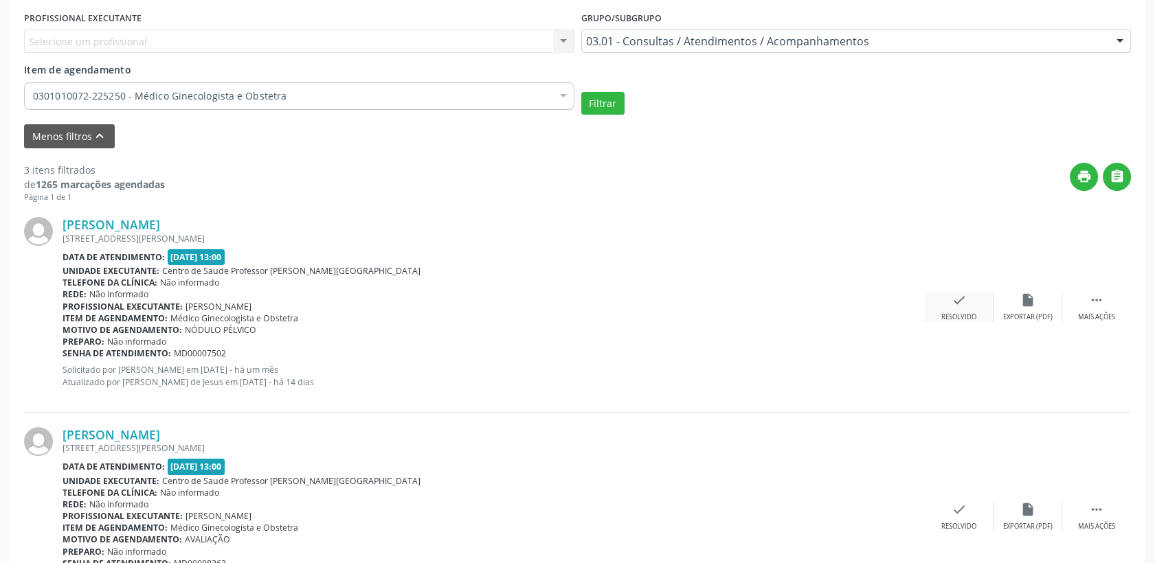
click at [953, 300] on icon "check" at bounding box center [959, 300] width 15 height 15
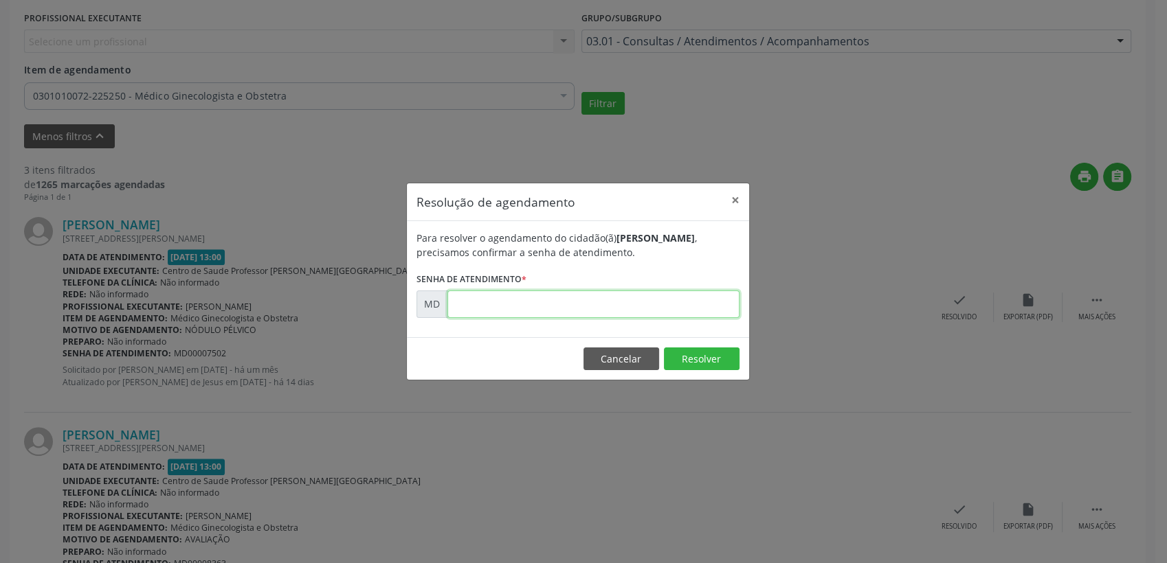
click at [606, 301] on input "text" at bounding box center [593, 304] width 292 height 27
type input "00007502"
click at [684, 359] on button "Resolver" at bounding box center [702, 359] width 76 height 23
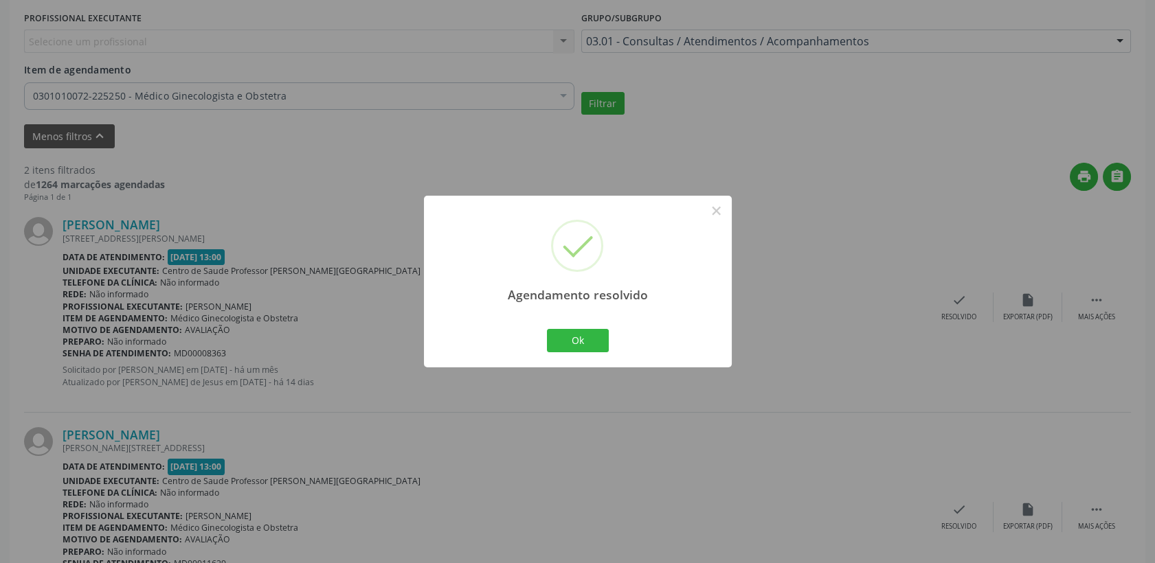
click at [616, 334] on div "Agendamento resolvido × Ok Cancel" at bounding box center [578, 281] width 308 height 171
click at [594, 340] on button "Ok" at bounding box center [578, 340] width 62 height 23
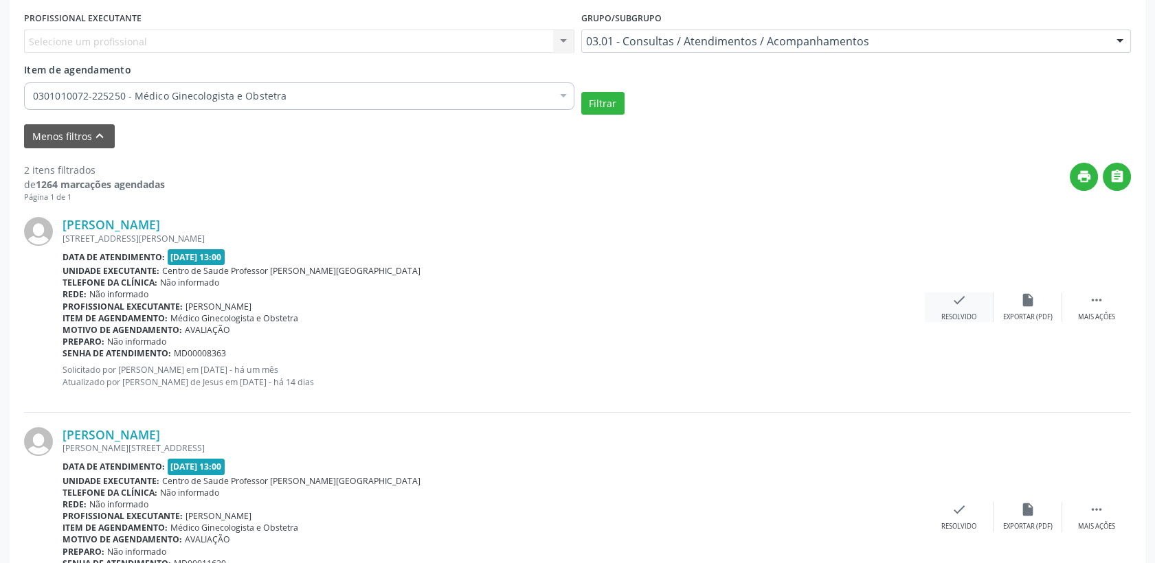
click at [953, 305] on icon "check" at bounding box center [959, 300] width 15 height 15
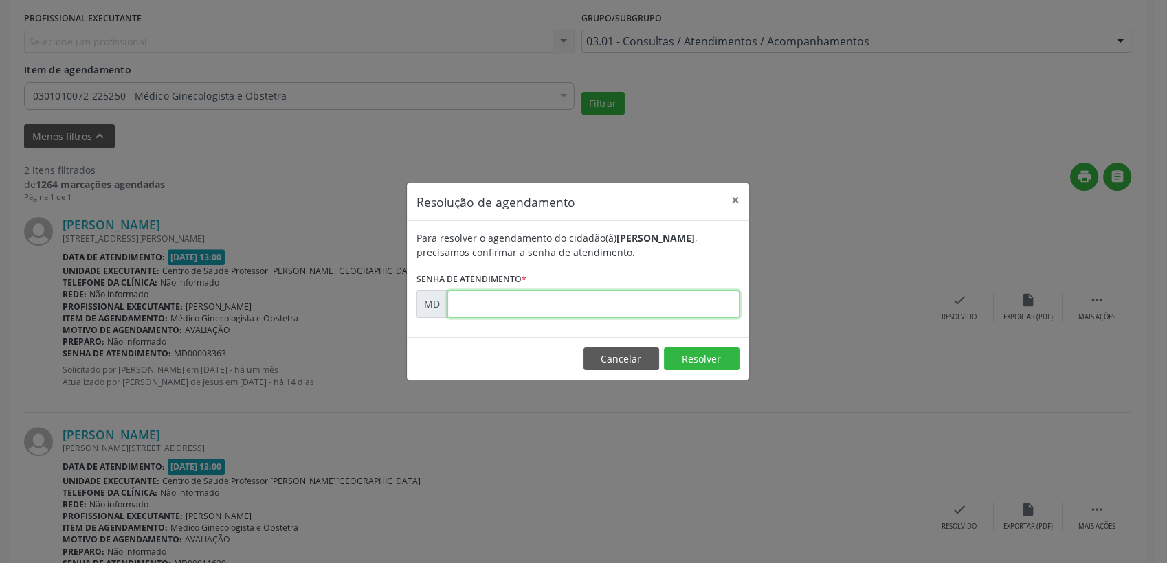
click at [583, 308] on input "text" at bounding box center [593, 304] width 292 height 27
type input "00008363"
click at [711, 370] on button "Resolver" at bounding box center [702, 359] width 76 height 23
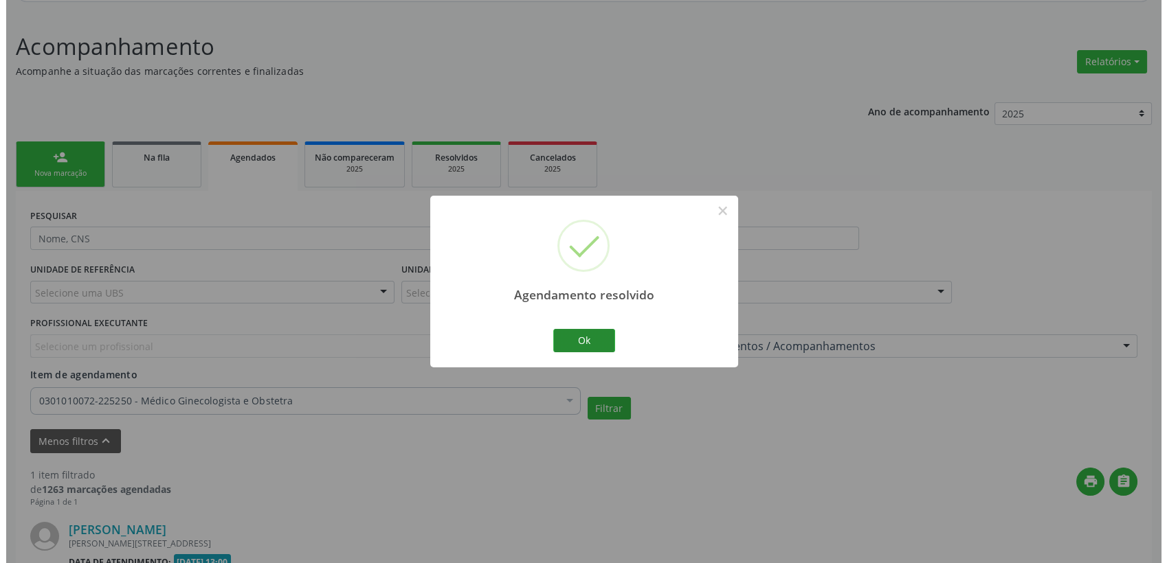
scroll to position [339, 0]
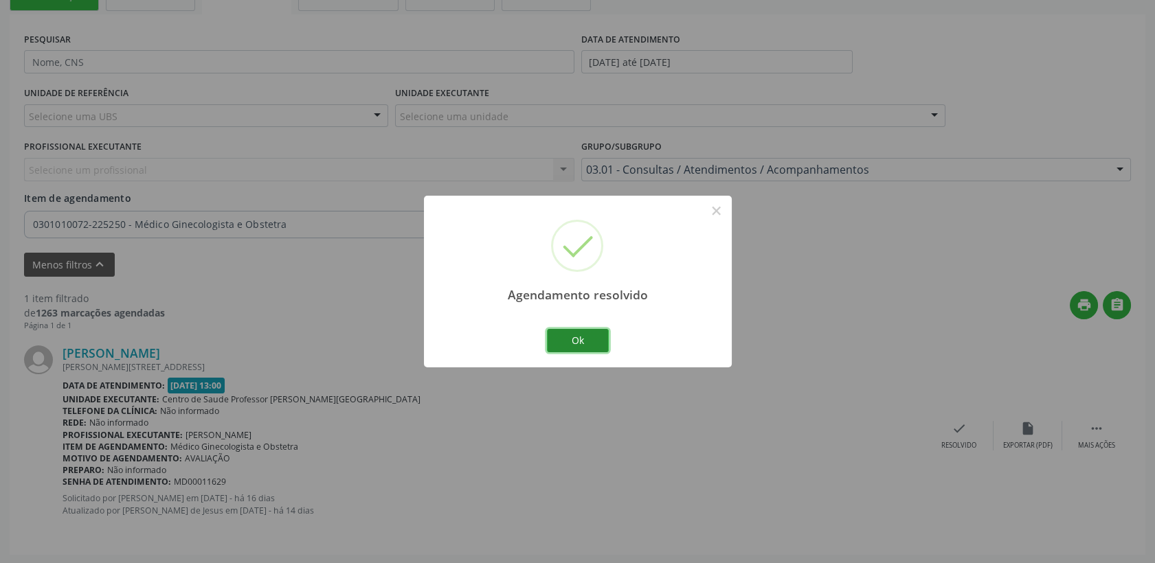
click at [566, 336] on button "Ok" at bounding box center [578, 340] width 62 height 23
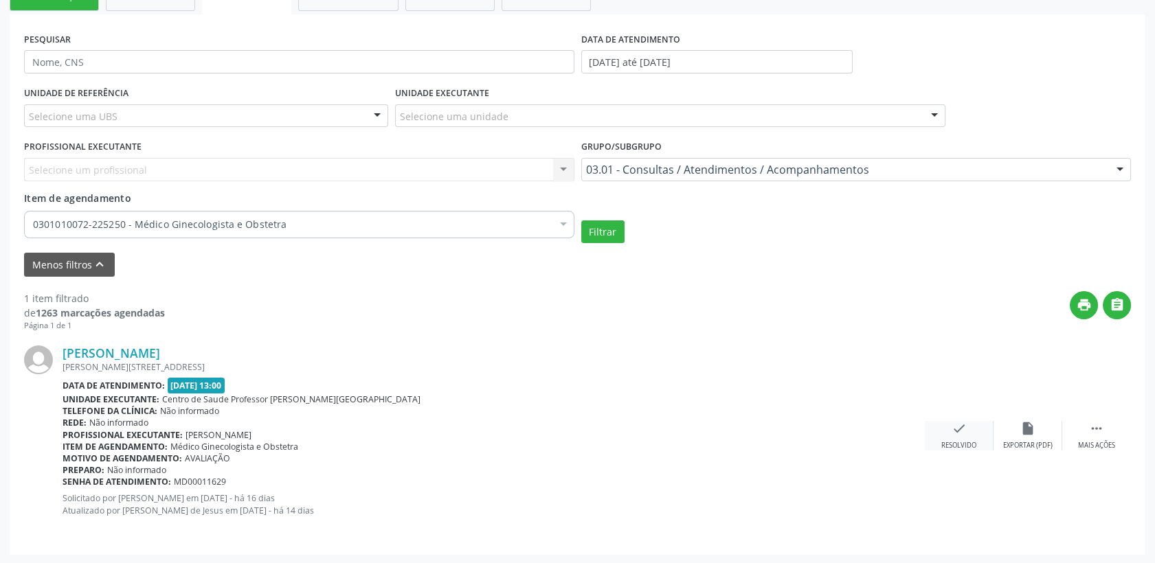
click at [974, 424] on div "check Resolvido" at bounding box center [959, 436] width 69 height 30
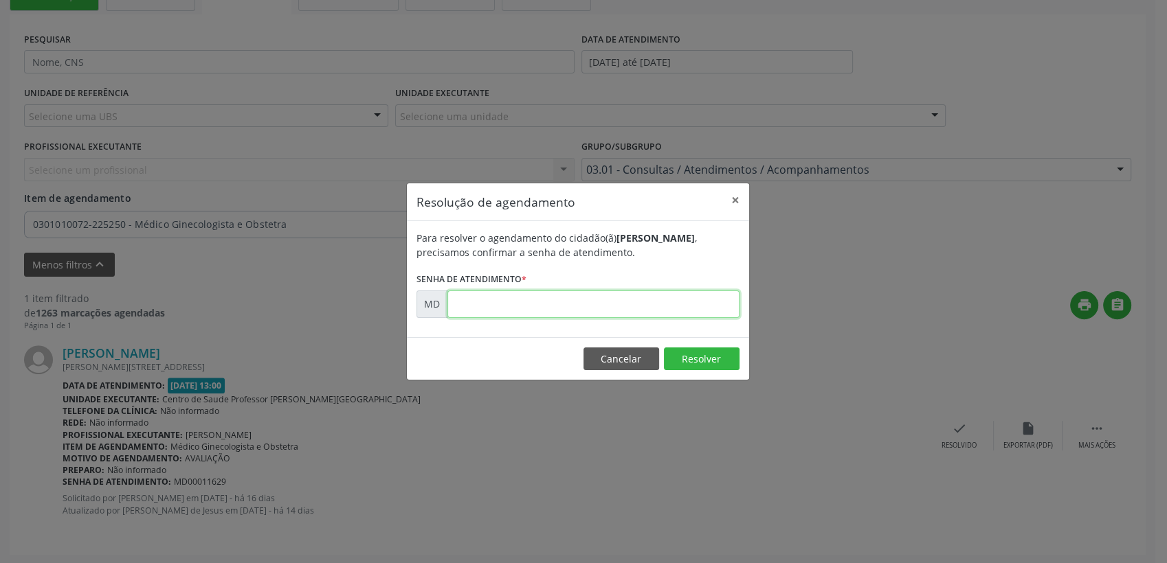
click at [650, 313] on input "text" at bounding box center [593, 304] width 292 height 27
type input "00011629"
click at [686, 348] on button "Resolver" at bounding box center [702, 359] width 76 height 23
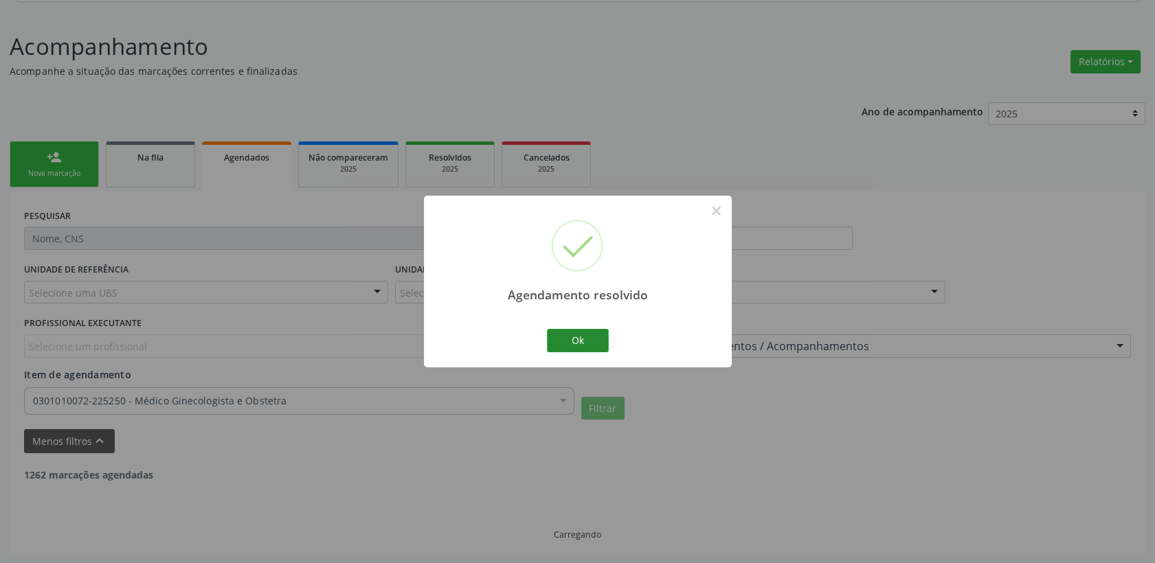
scroll to position [118, 0]
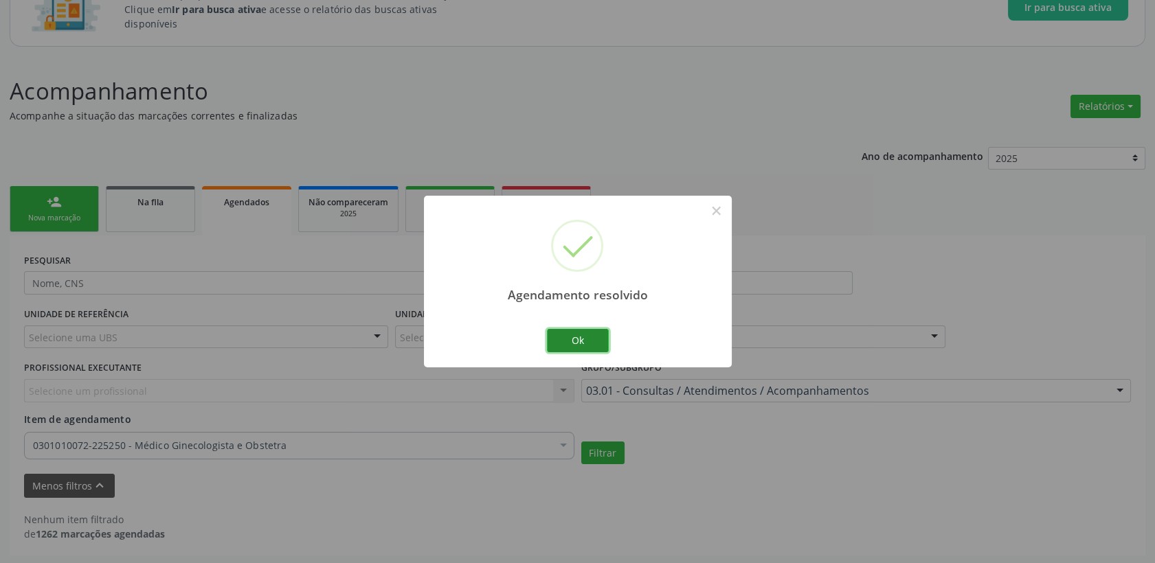
click at [562, 344] on button "Ok" at bounding box center [578, 340] width 62 height 23
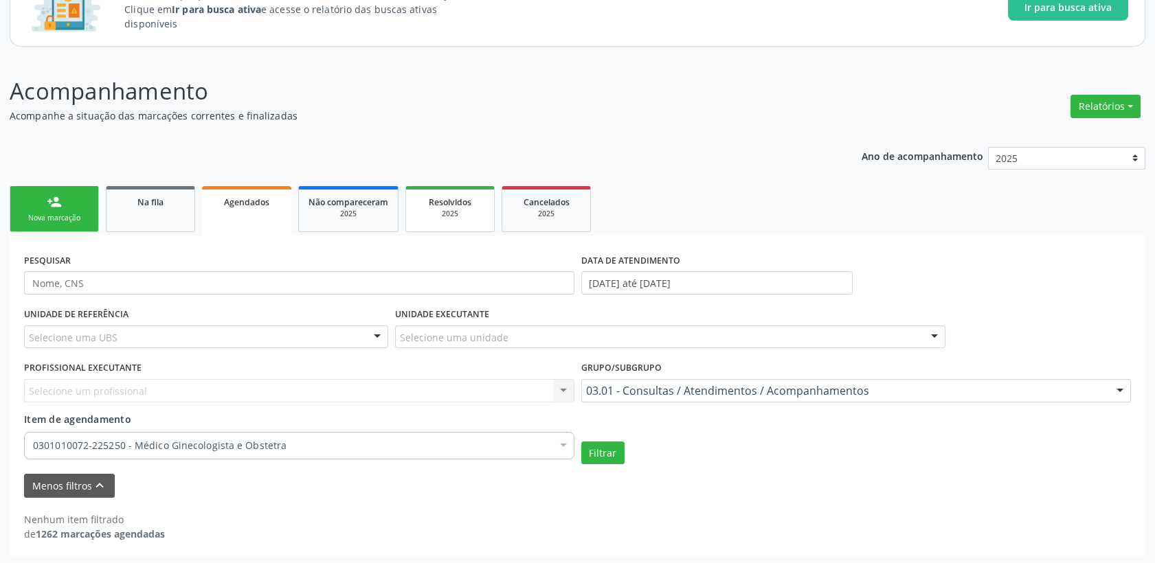
click at [461, 215] on div "2025" at bounding box center [450, 214] width 69 height 10
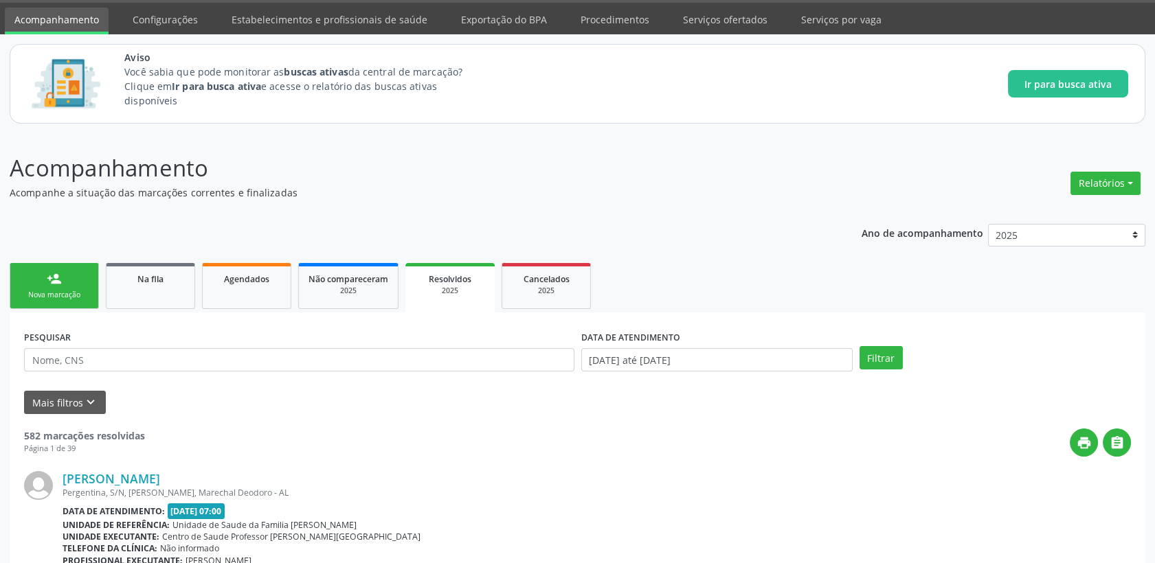
scroll to position [76, 0]
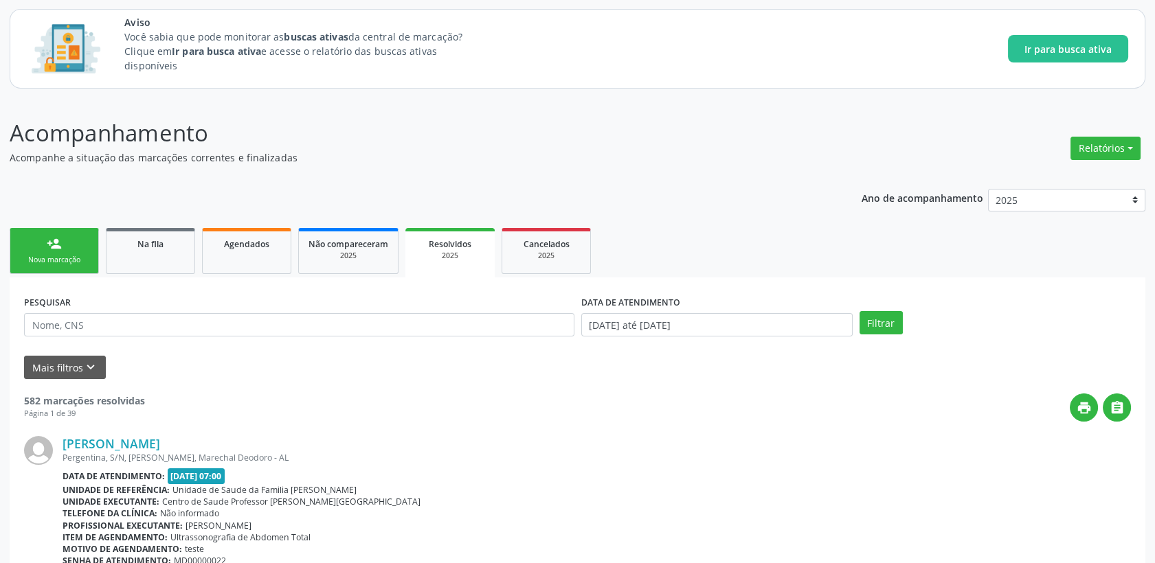
click at [423, 256] on div "2025" at bounding box center [450, 256] width 70 height 10
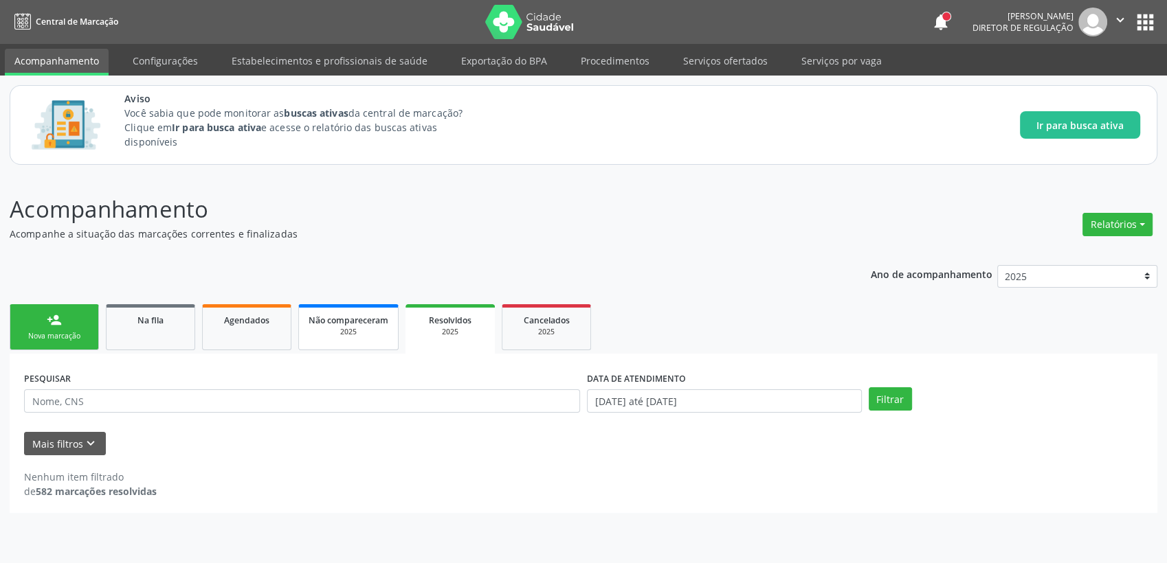
click at [328, 348] on link "Não compareceram 2025" at bounding box center [348, 327] width 100 height 46
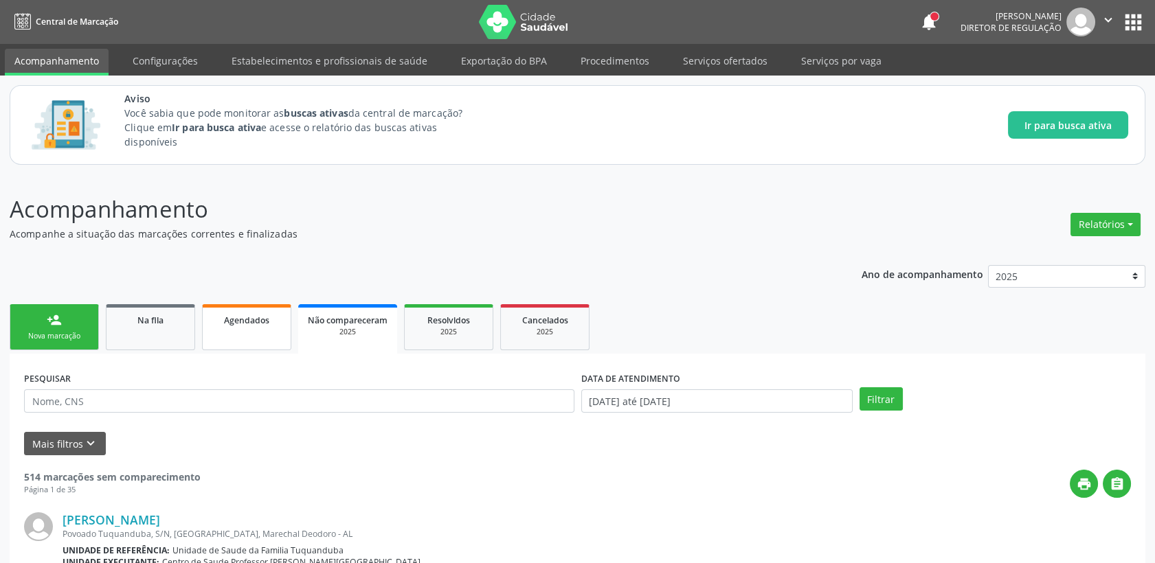
click at [242, 322] on span "Agendados" at bounding box center [246, 321] width 45 height 12
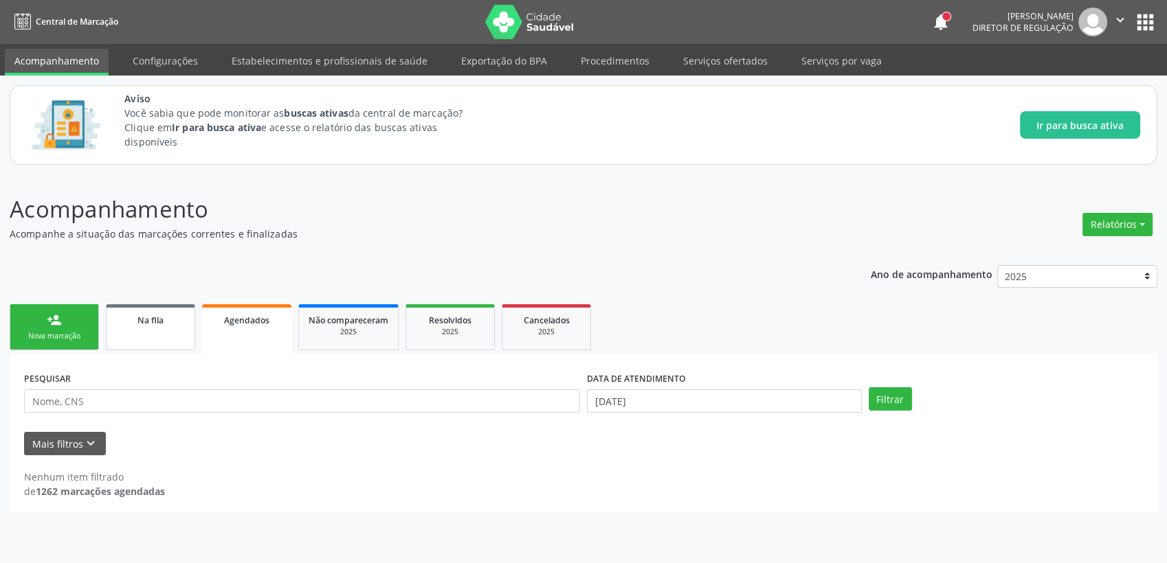
click at [168, 322] on div "Na fila" at bounding box center [150, 320] width 69 height 14
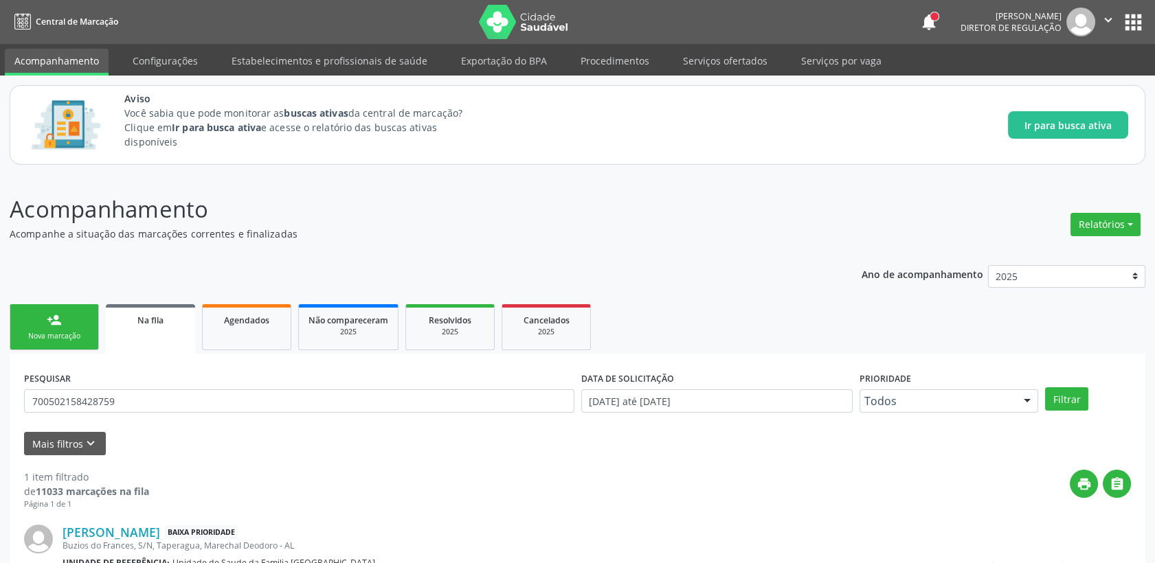
click at [223, 272] on div "Ano de acompanhamento 2025 person_add Nova marcação Na fila Agendados Não compa…" at bounding box center [578, 458] width 1136 height 404
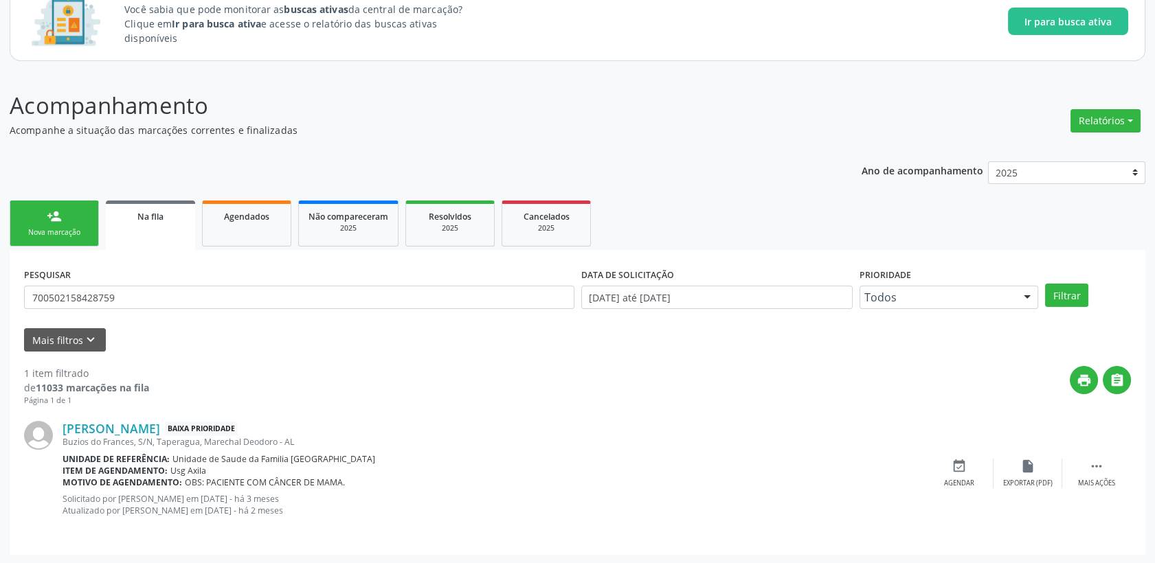
scroll to position [104, 0]
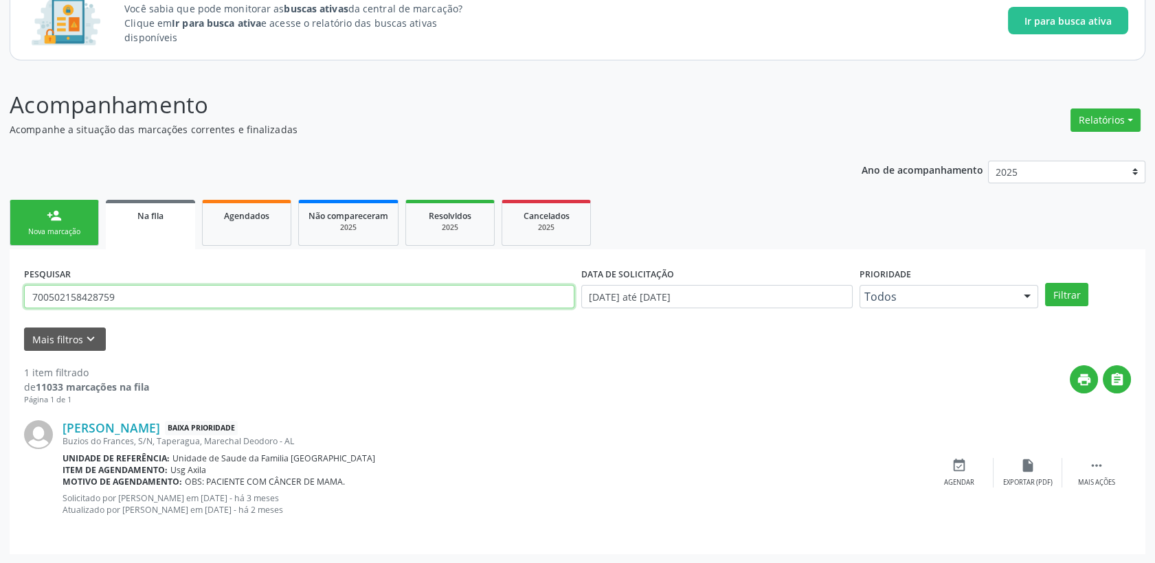
drag, startPoint x: 135, startPoint y: 289, endPoint x: -3, endPoint y: 296, distance: 138.3
click at [0, 296] on html "Central de Marcação notifications [PERSON_NAME] Diretor de regulação  Configur…" at bounding box center [577, 177] width 1155 height 563
click at [1045, 283] on button "Filtrar" at bounding box center [1066, 294] width 43 height 23
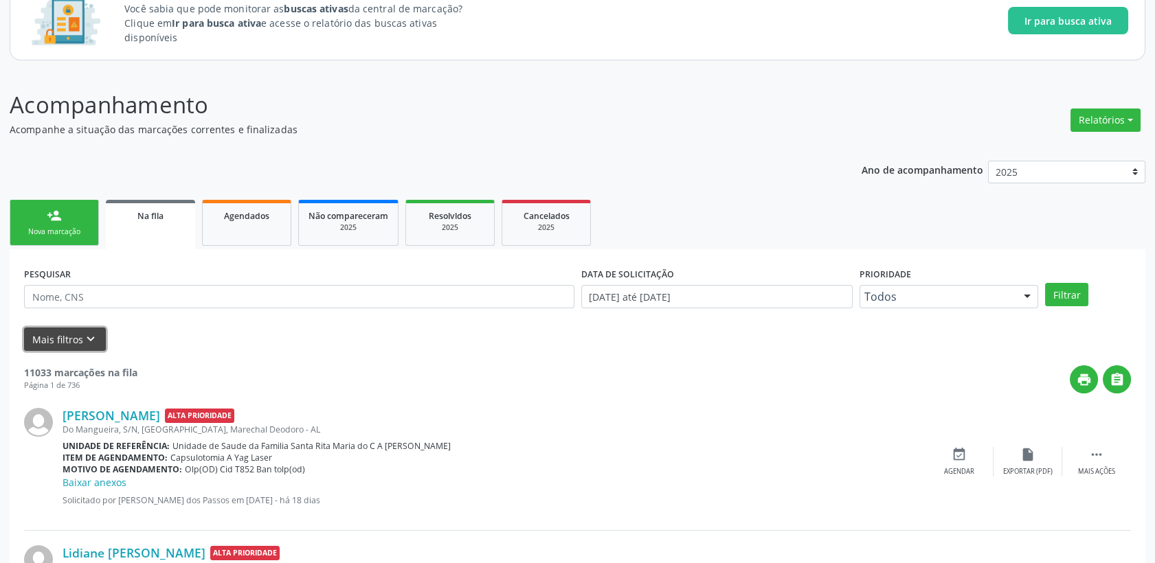
click at [87, 328] on button "Mais filtros keyboard_arrow_down" at bounding box center [65, 340] width 82 height 24
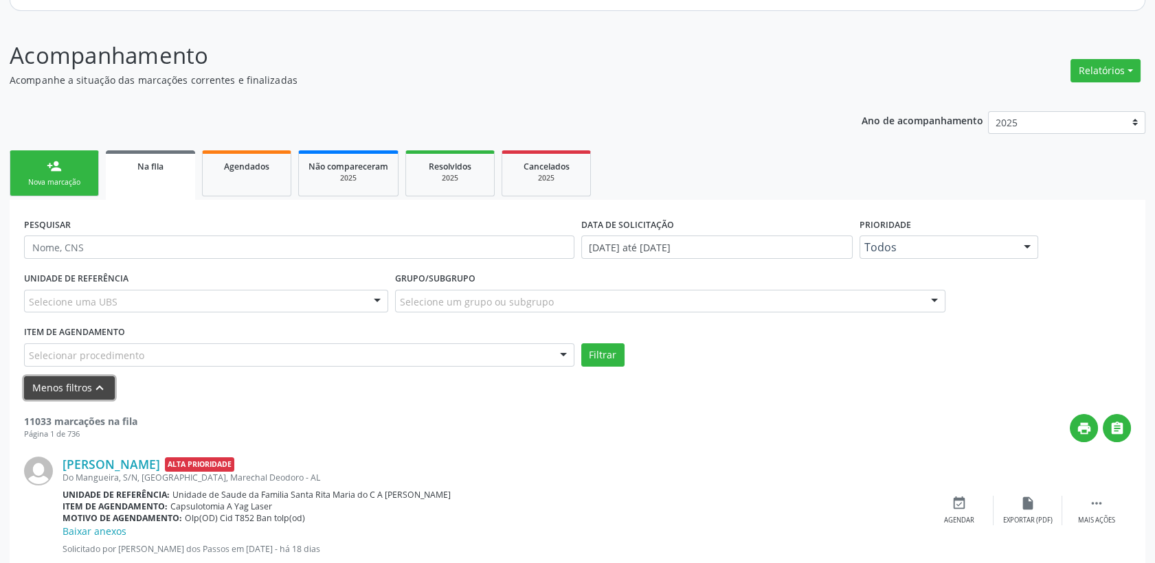
scroll to position [181, 0]
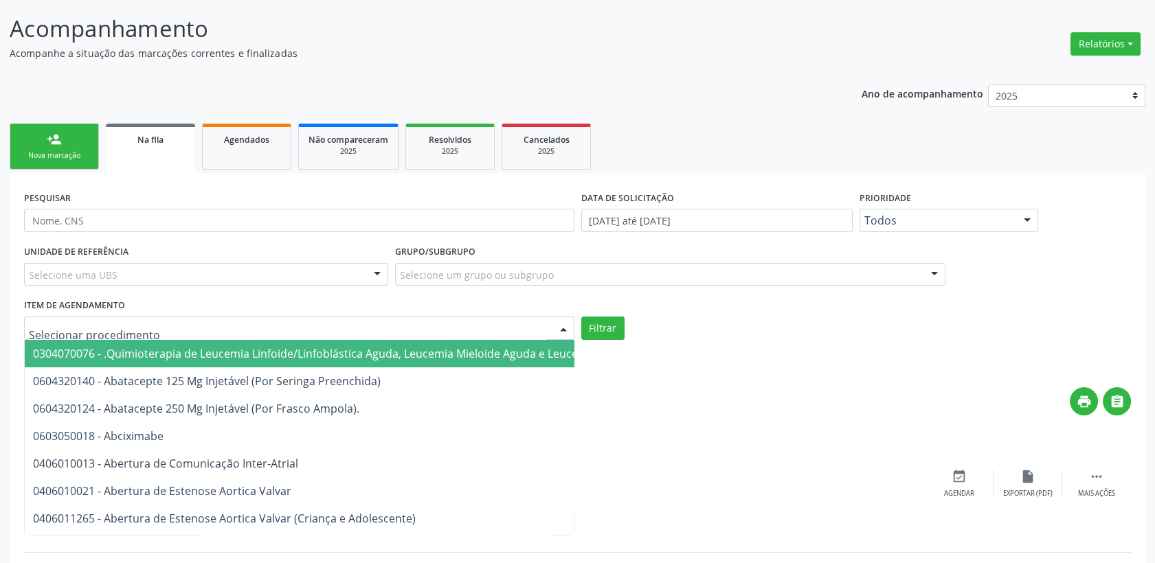
click at [180, 317] on div at bounding box center [299, 328] width 550 height 23
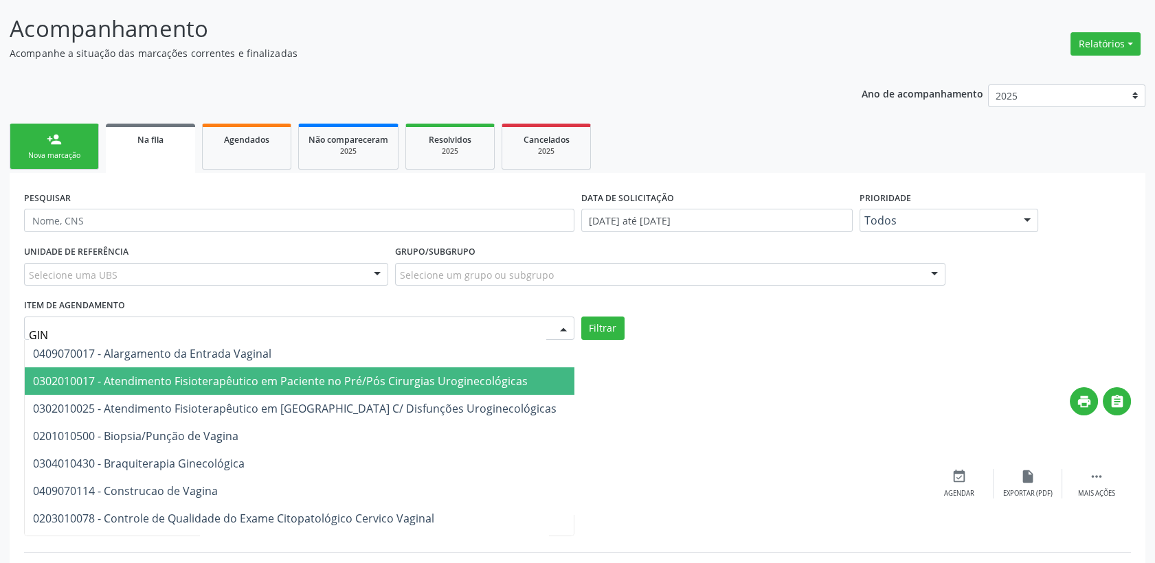
type input "GINE"
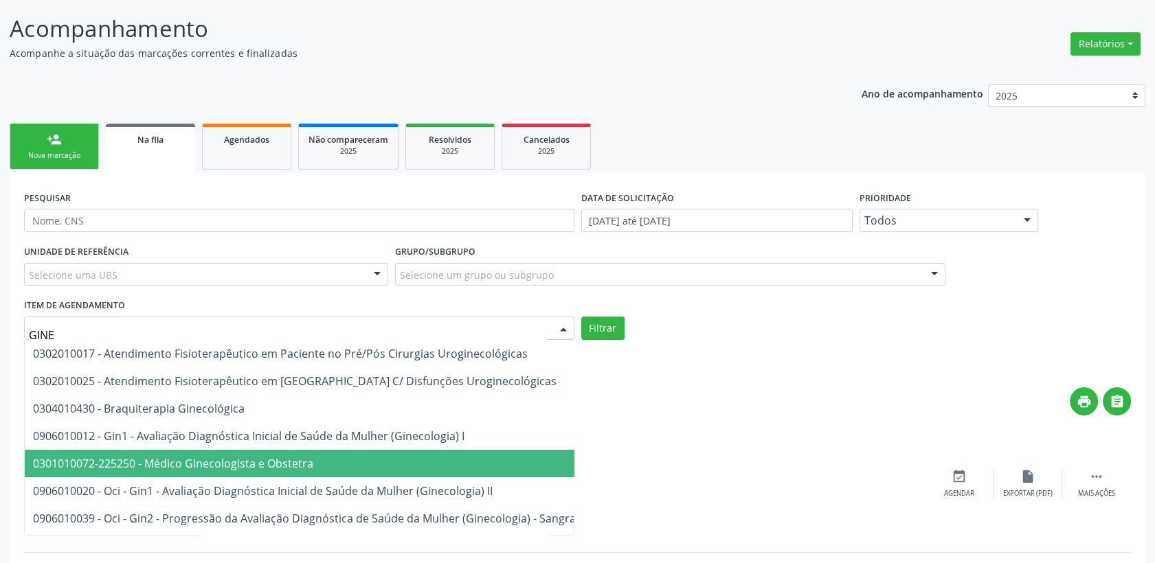
click at [206, 453] on span "0301010072-225250 - Médico Ginecologista e Obstetra" at bounding box center [462, 463] width 875 height 27
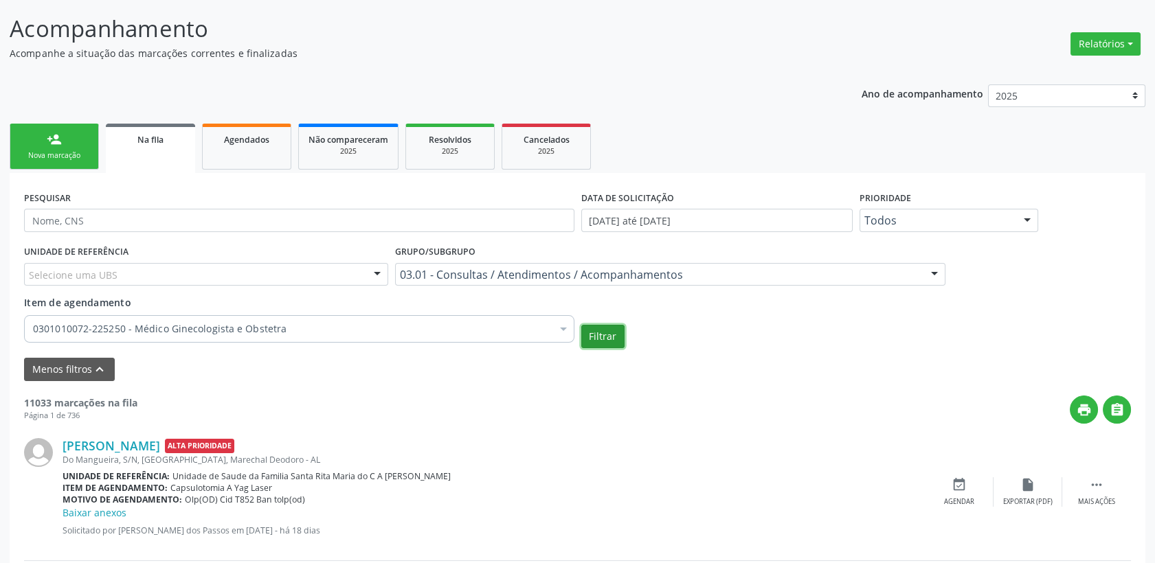
click at [605, 330] on button "Filtrar" at bounding box center [602, 336] width 43 height 23
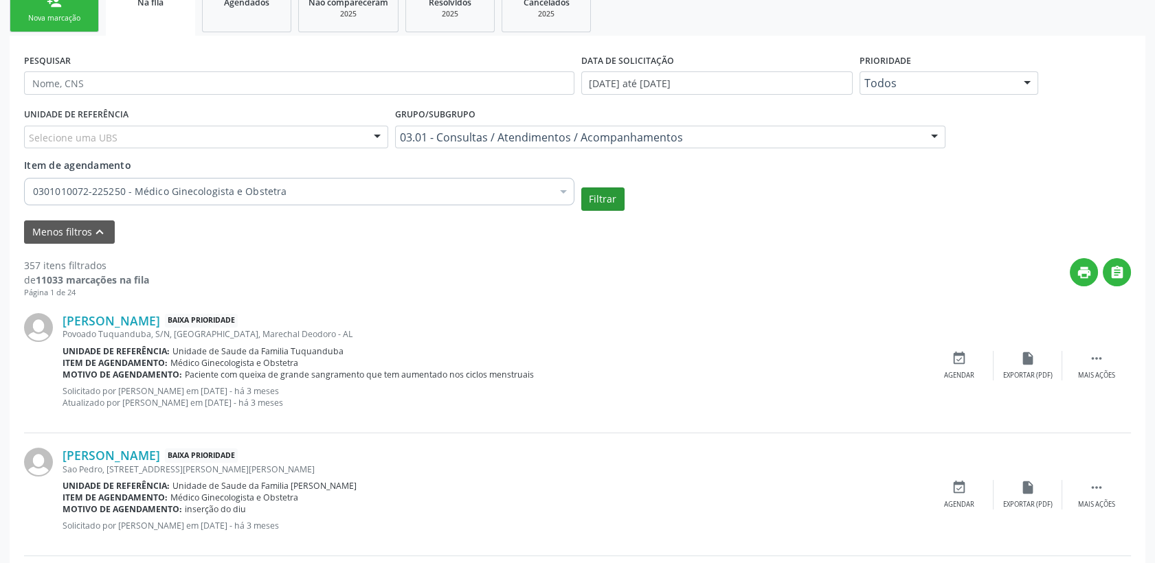
scroll to position [333, 0]
